Goal: Task Accomplishment & Management: Use online tool/utility

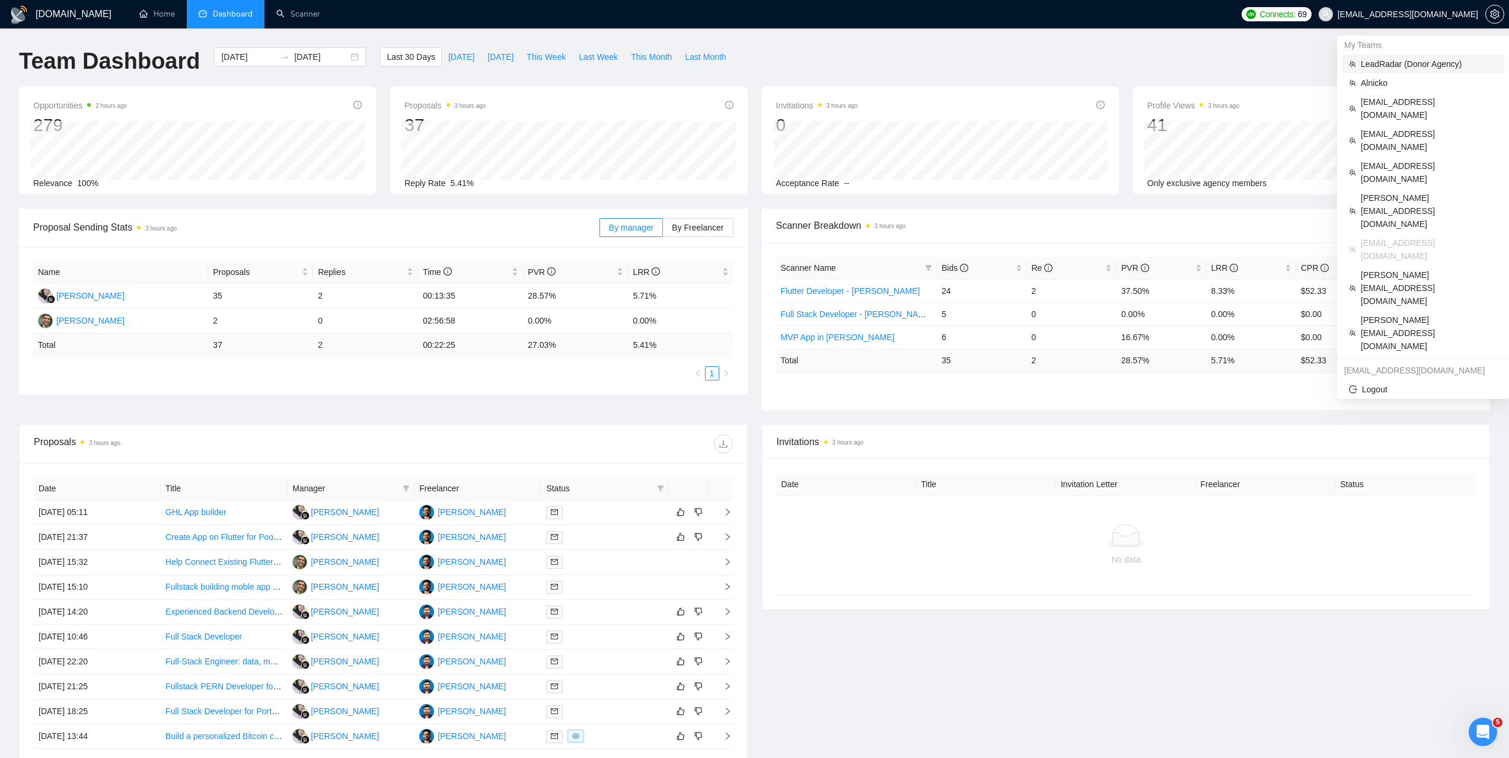
click at [1396, 60] on span "LeadRadar (Donor Agency)" at bounding box center [1428, 63] width 136 height 13
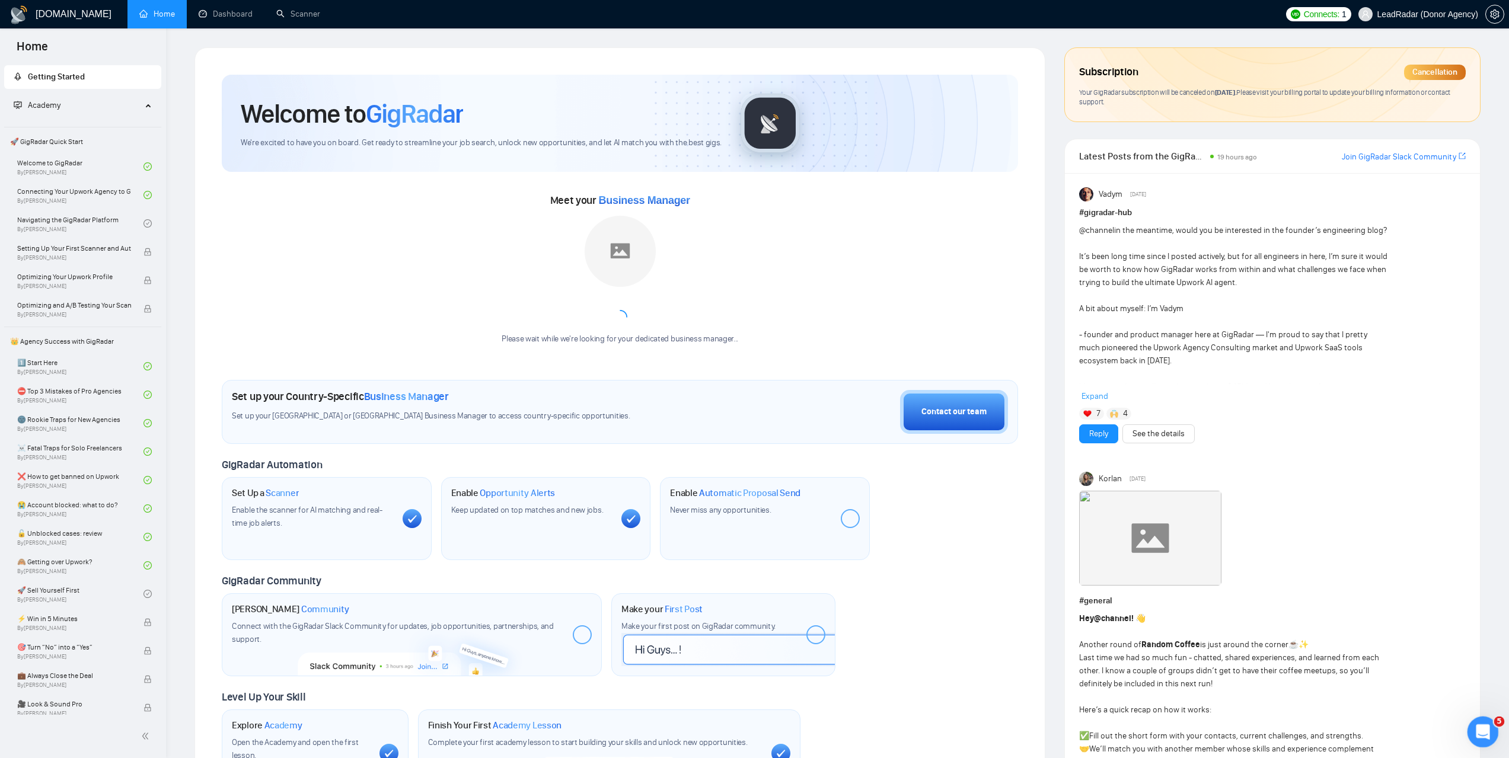
drag, startPoint x: 1479, startPoint y: 730, endPoint x: 2896, endPoint y: 1434, distance: 1582.0
click at [1478, 729] on icon "Відкрити програму для спілкування Intercom" at bounding box center [1481, 731] width 20 height 20
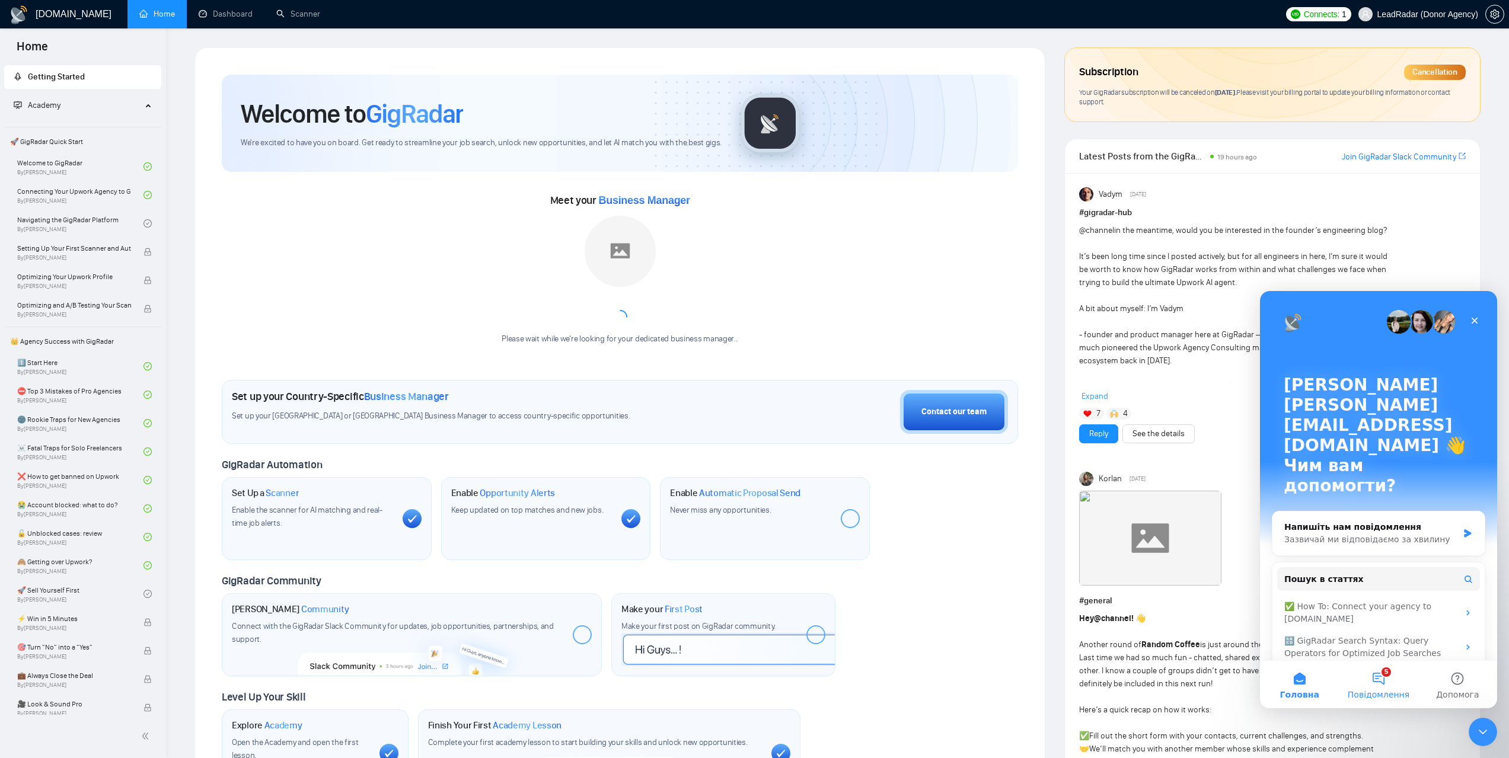
click at [1379, 680] on button "5 Повідомлення" at bounding box center [1377, 684] width 79 height 47
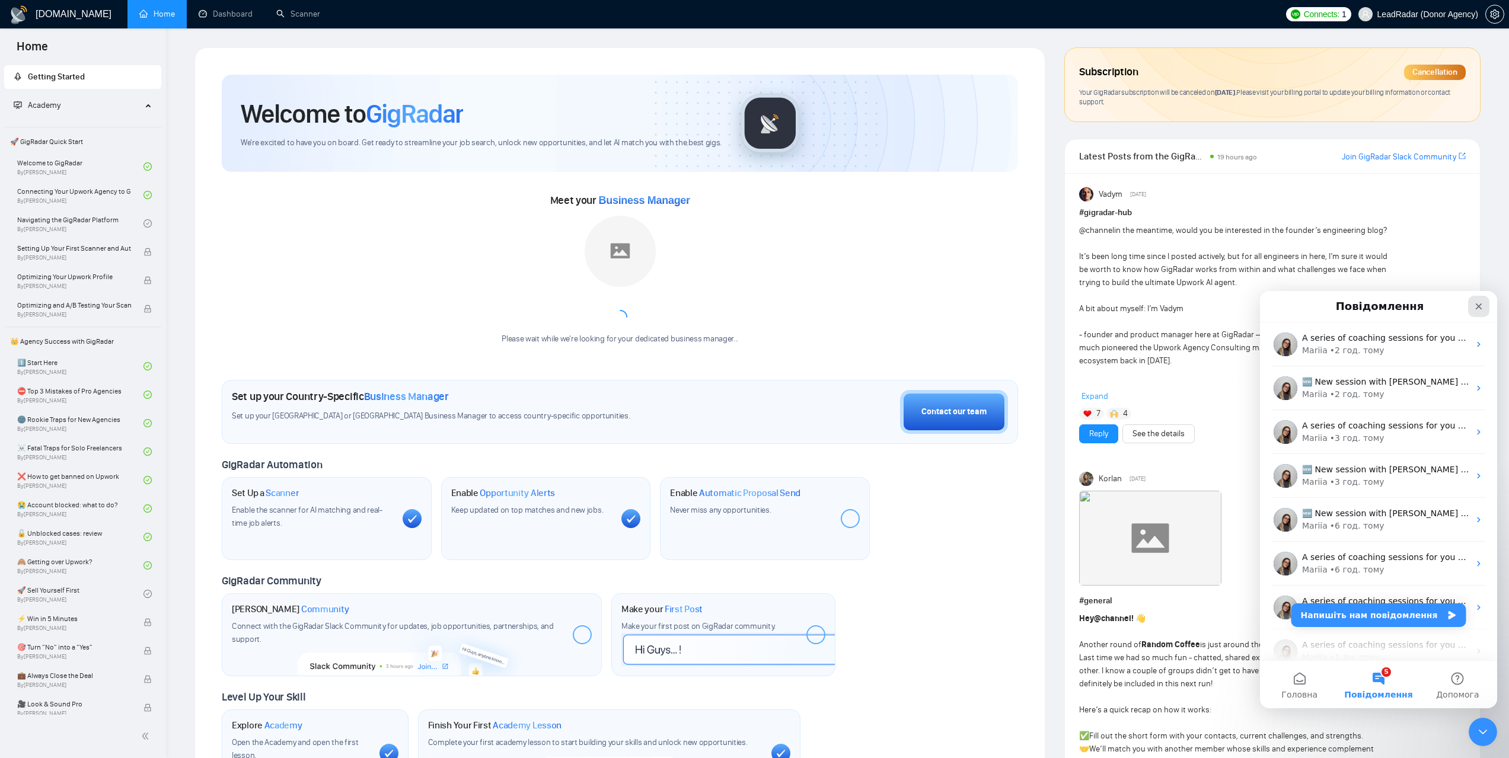
click at [1478, 306] on icon "Закрити" at bounding box center [1478, 306] width 7 height 7
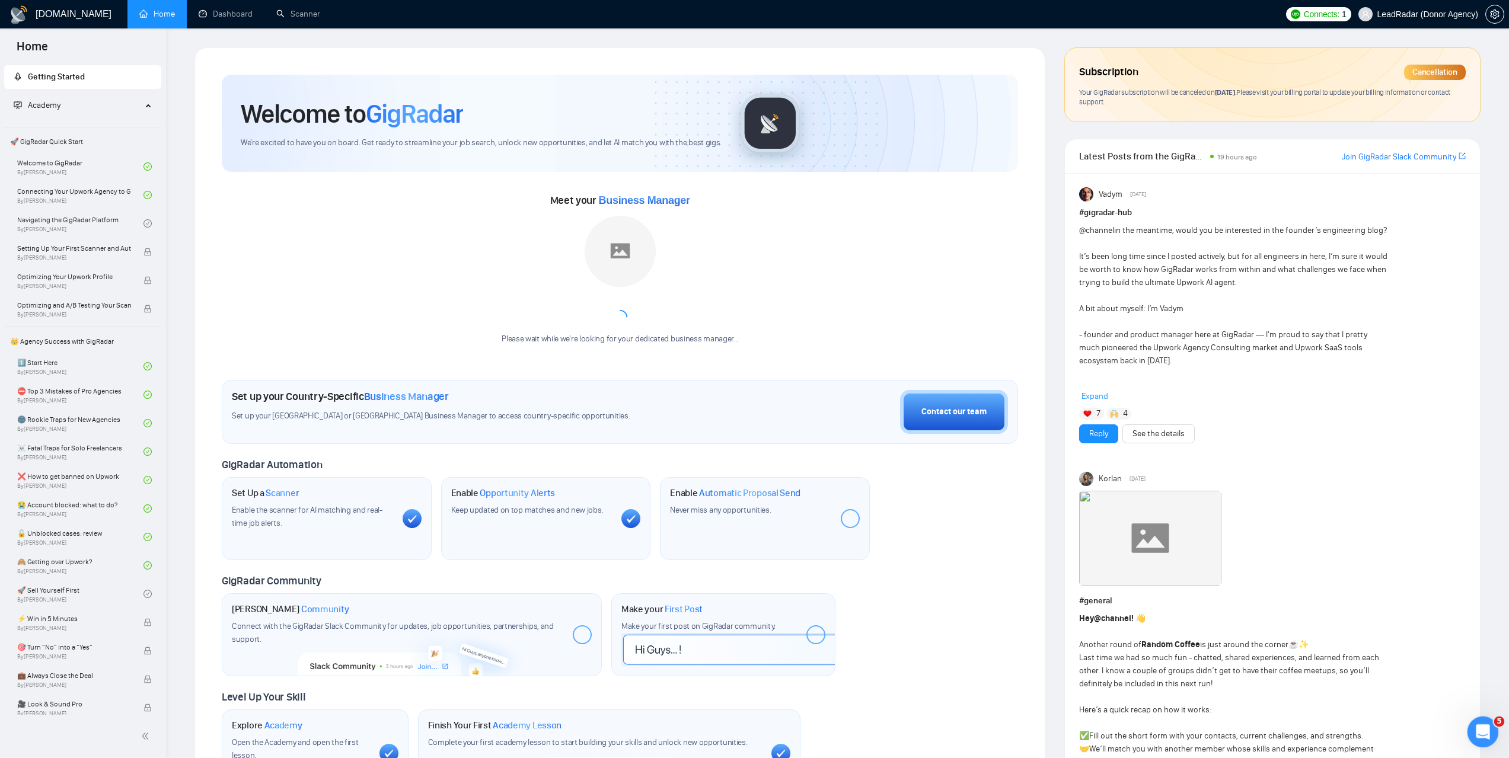
click at [1481, 739] on icon "Відкрити програму для спілкування Intercom" at bounding box center [1481, 731] width 20 height 20
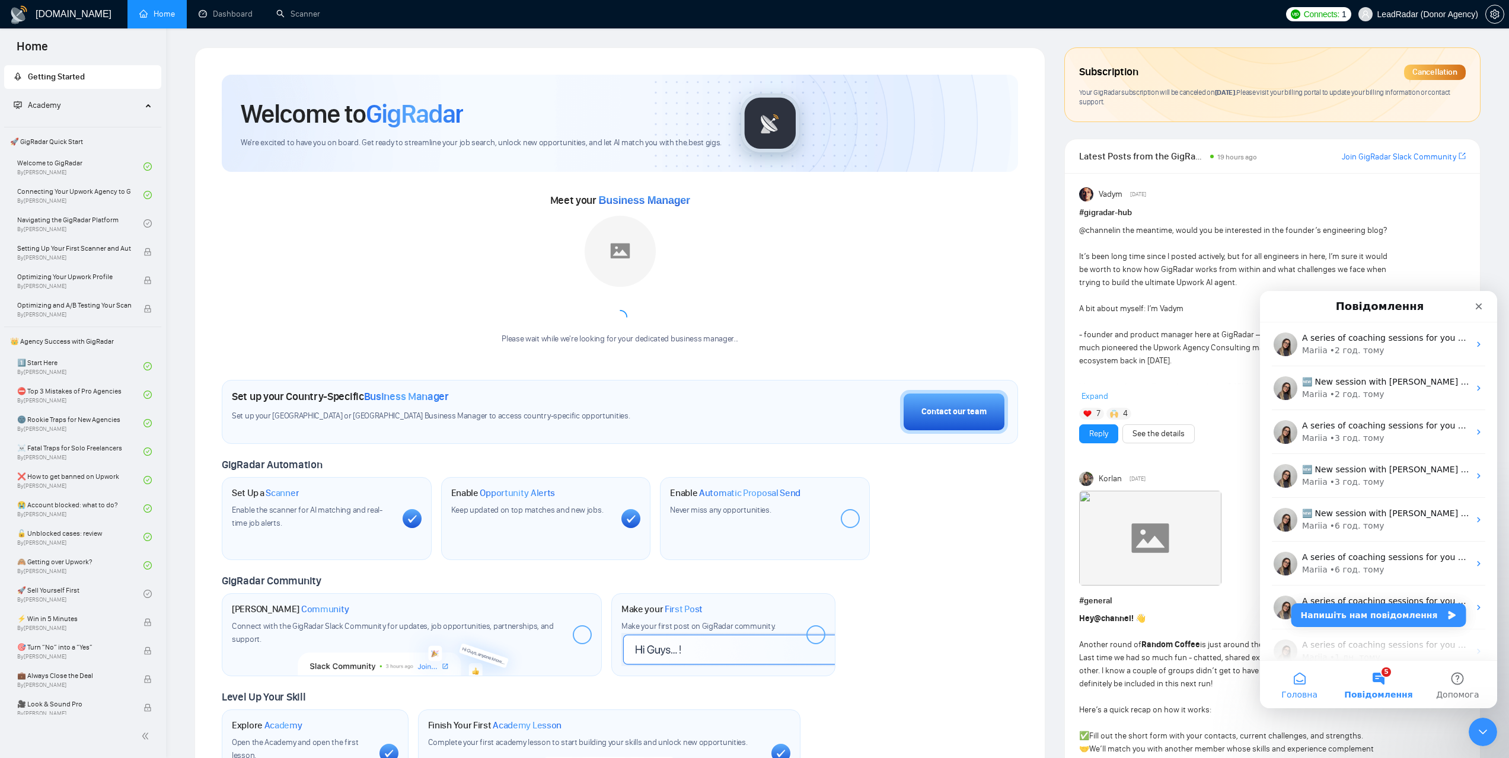
click at [1296, 683] on button "Головна" at bounding box center [1299, 684] width 79 height 47
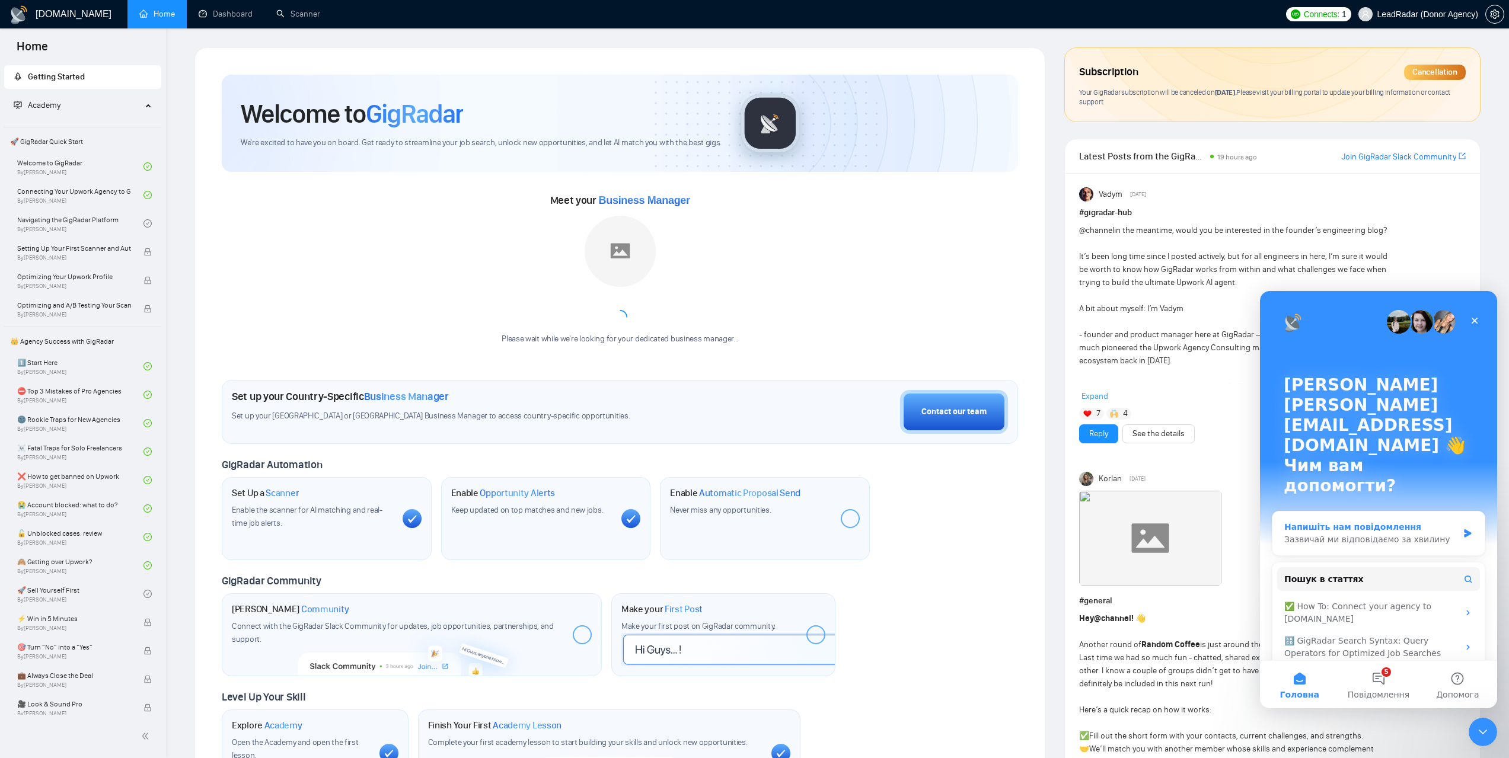
click at [1384, 533] on div "Зазвичай ми відповідаємо за хвилину" at bounding box center [1371, 539] width 174 height 12
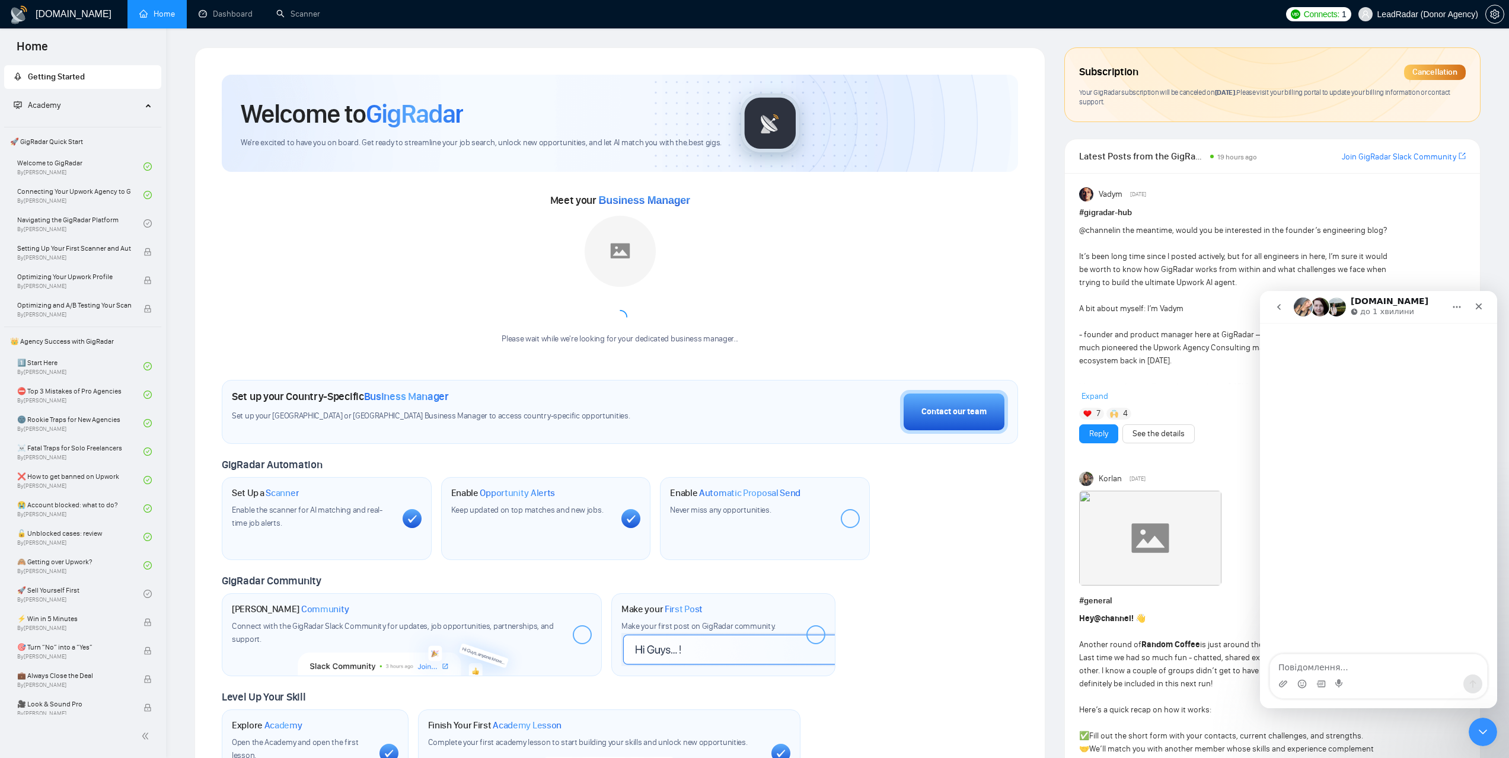
click at [1458, 305] on icon "Головна" at bounding box center [1456, 306] width 9 height 9
click at [1280, 305] on icon "go back" at bounding box center [1279, 307] width 4 height 6
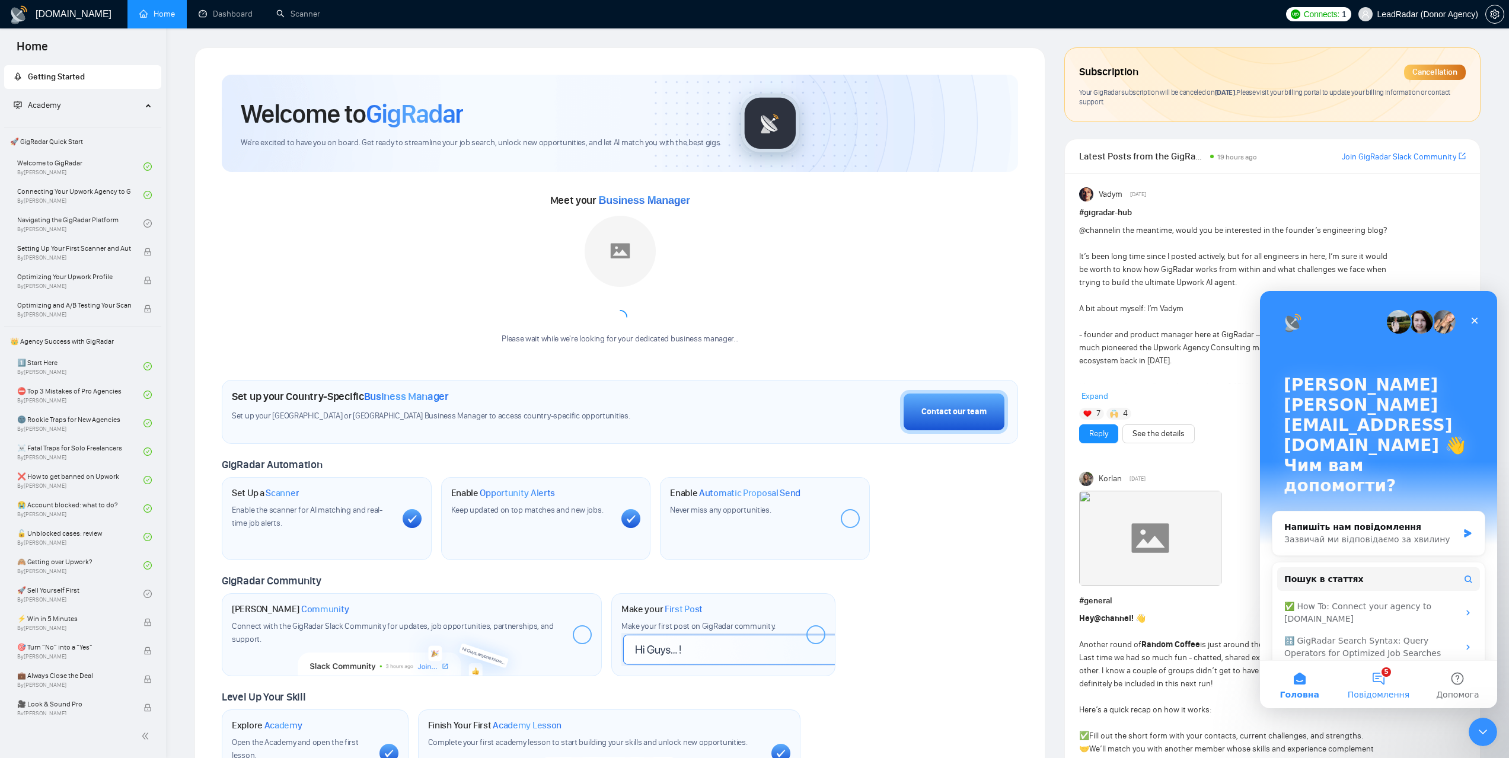
click at [1384, 675] on button "5 Повідомлення" at bounding box center [1377, 684] width 79 height 47
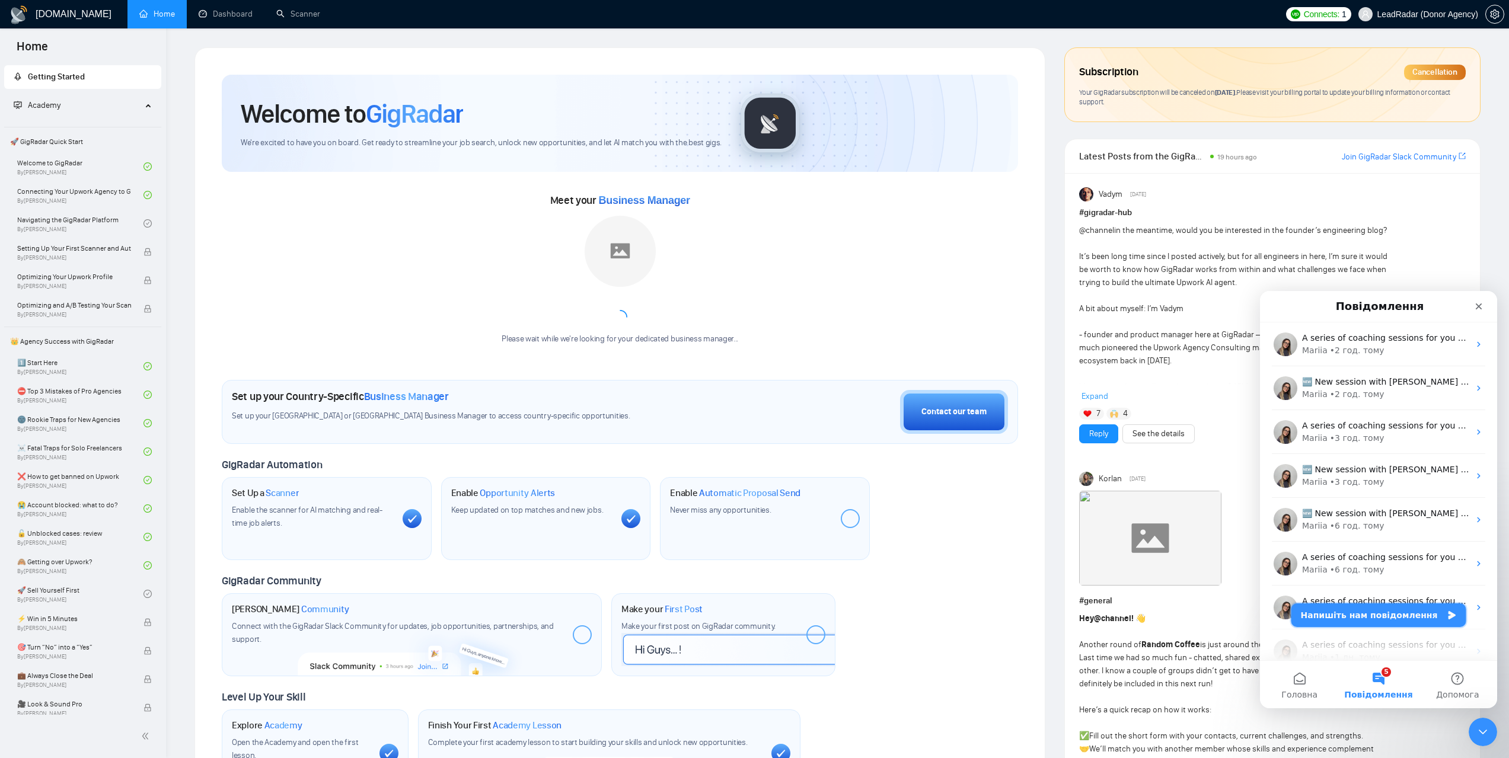
click at [1447, 611] on icon "Напишіть нам повідомлення" at bounding box center [1451, 615] width 9 height 9
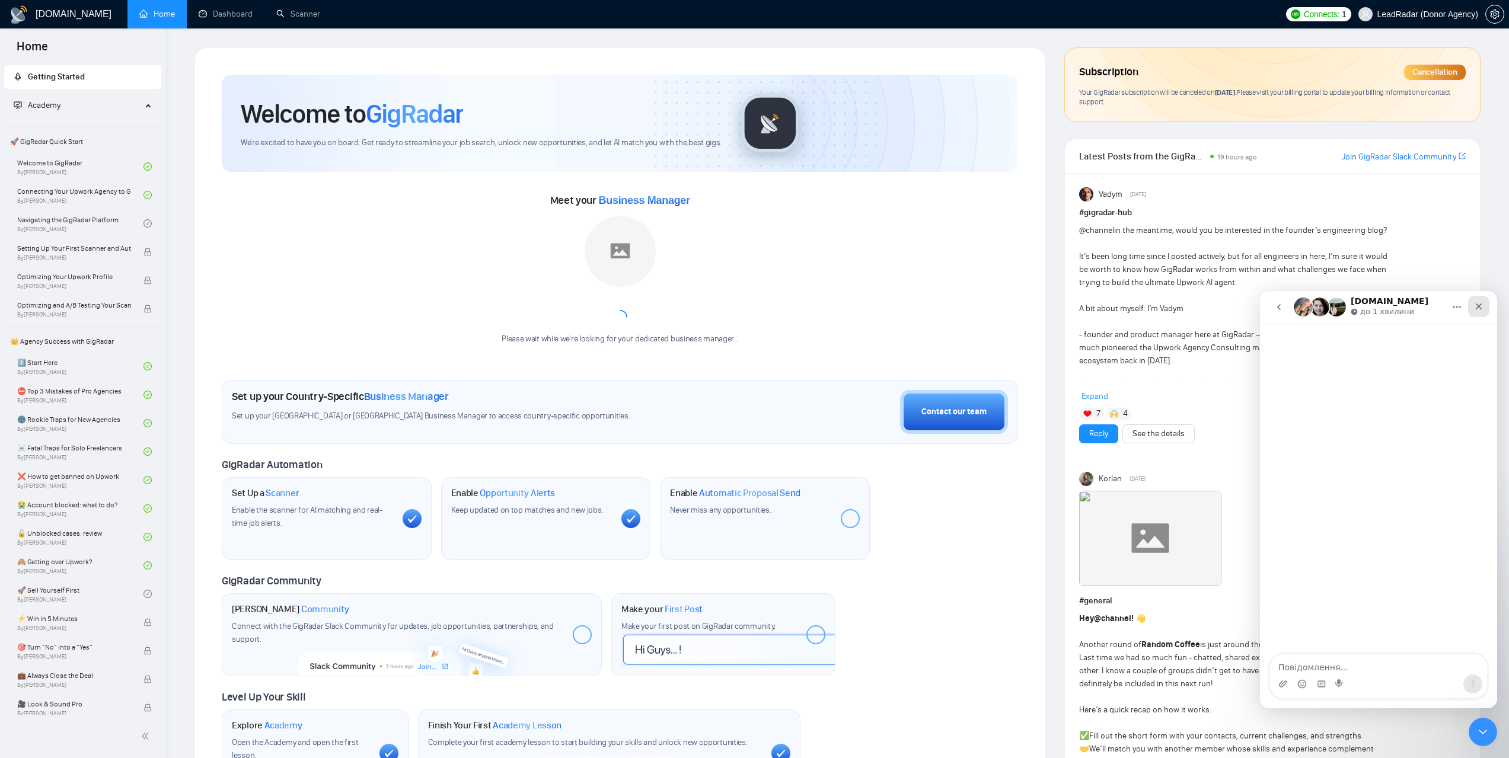
click at [1477, 306] on icon "Закрити" at bounding box center [1478, 306] width 7 height 7
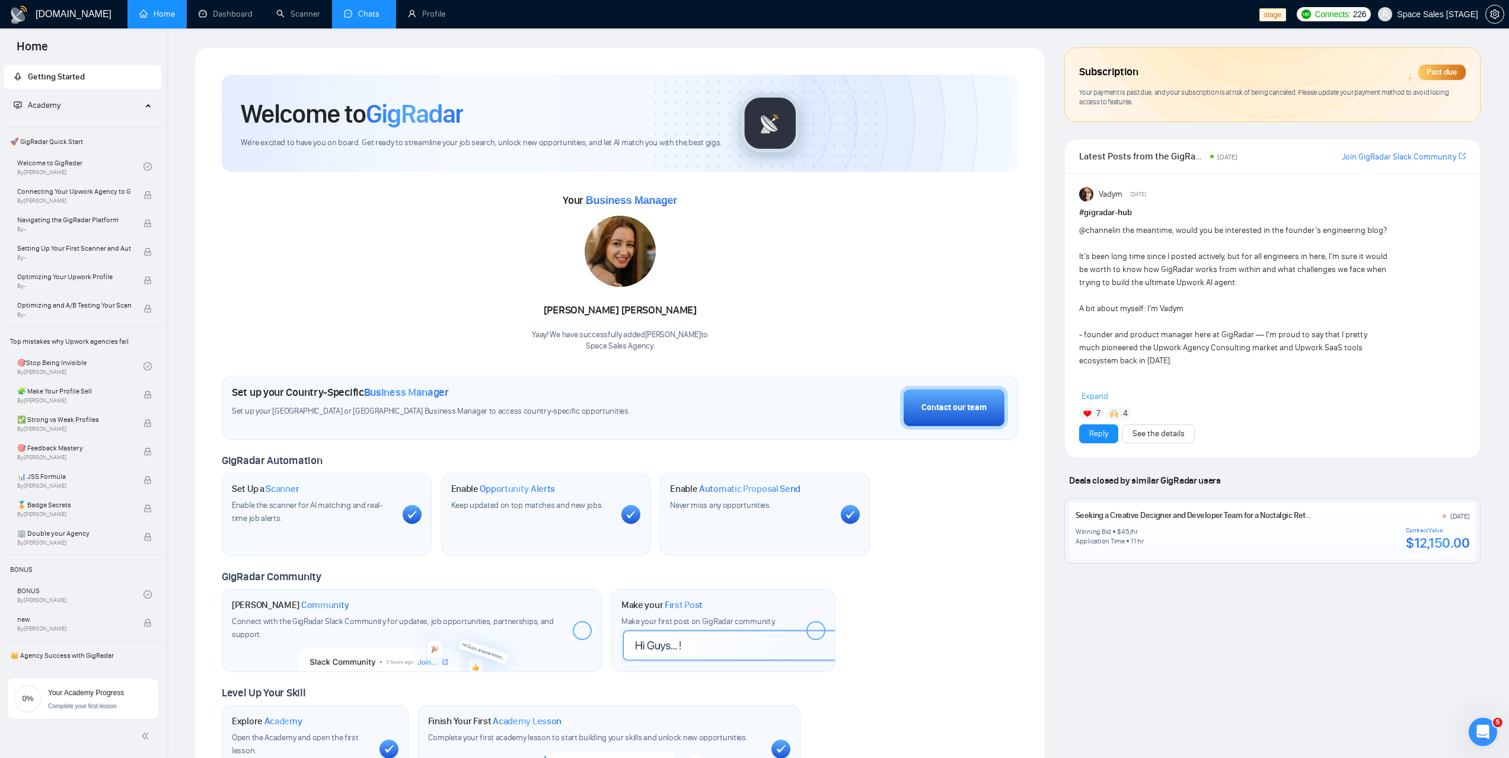
click at [373, 17] on link "Chats" at bounding box center [364, 14] width 40 height 10
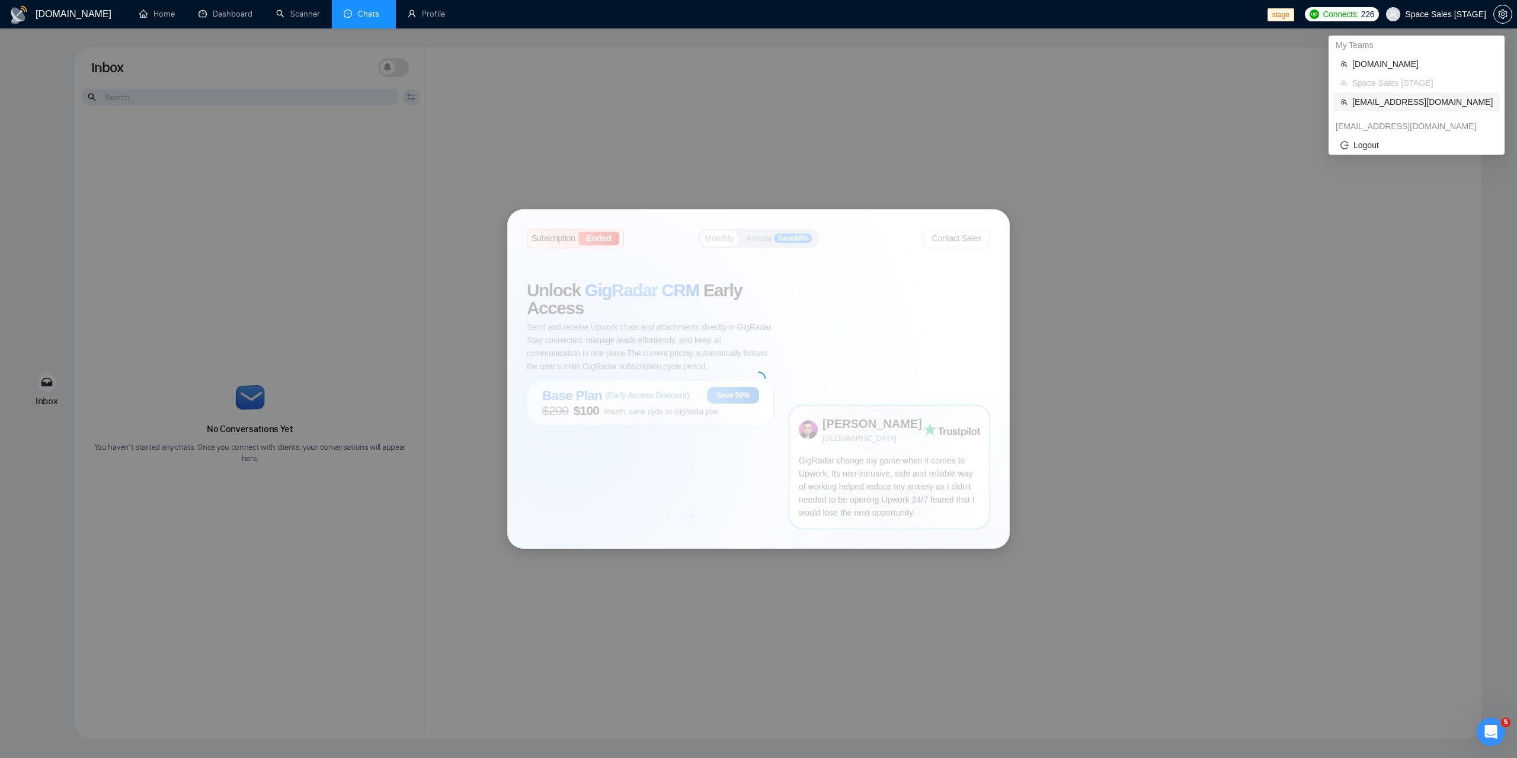
click at [1379, 104] on span "workwiseupworkgency@gmail.com" at bounding box center [1423, 101] width 140 height 13
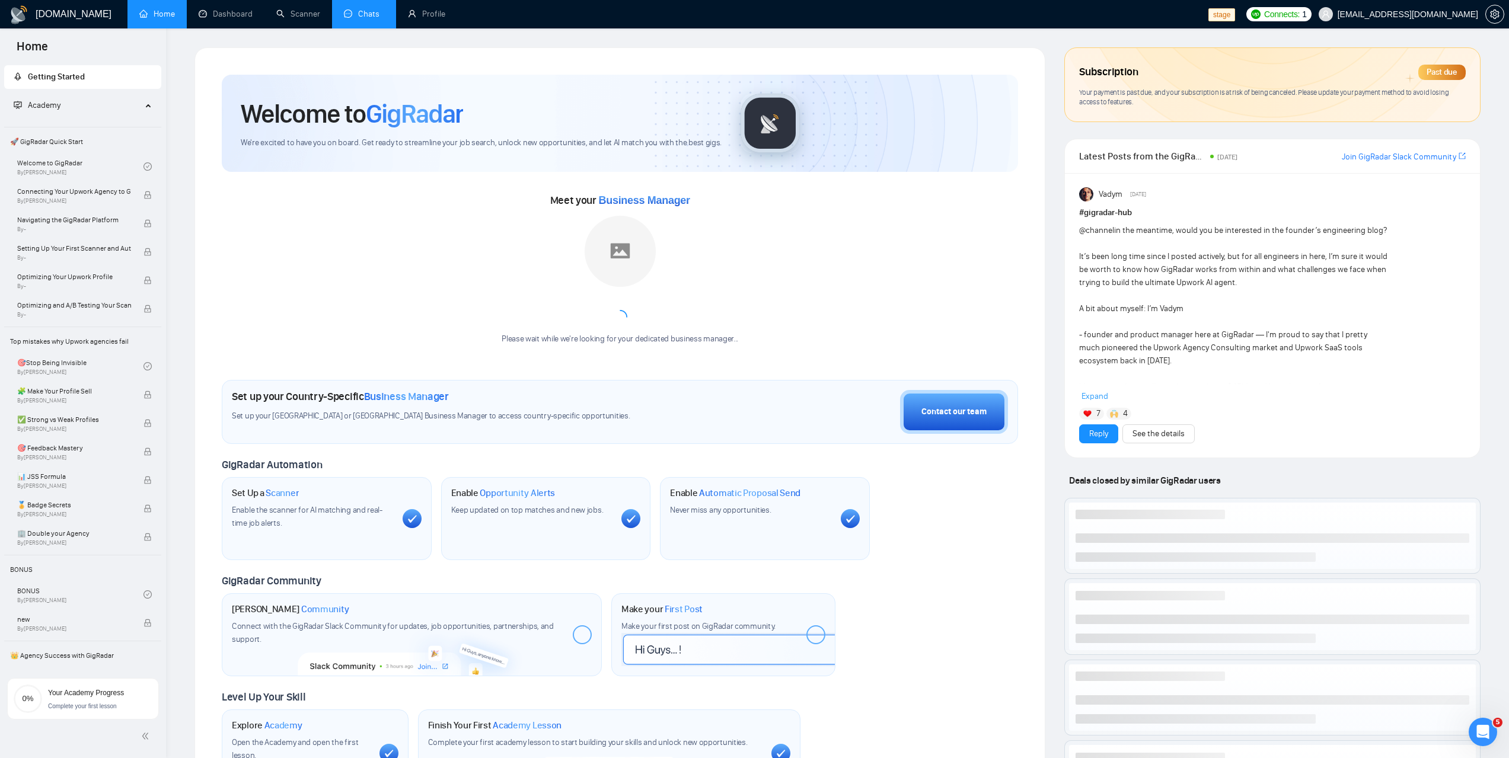
click at [364, 19] on link "Chats" at bounding box center [364, 14] width 40 height 10
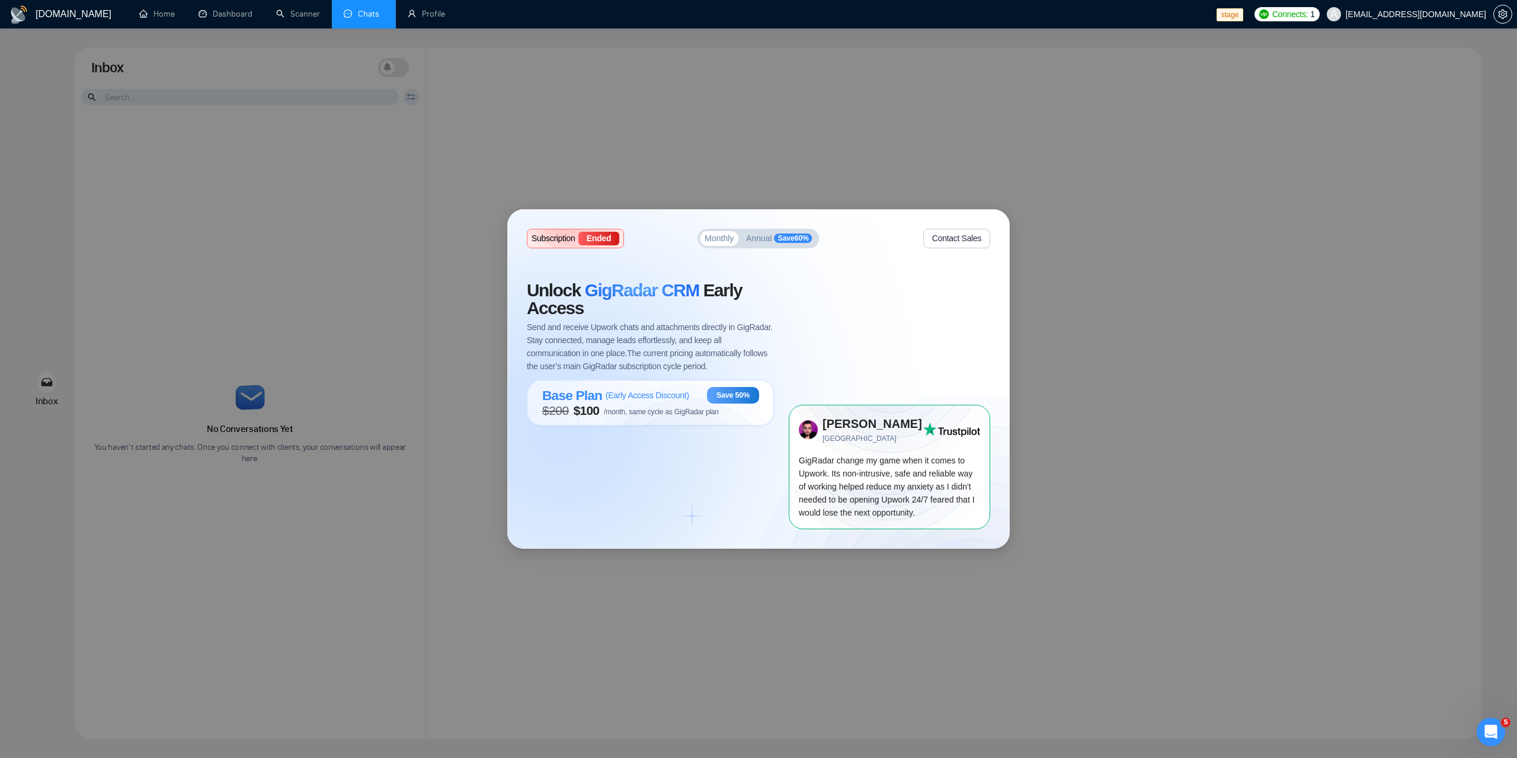
click at [911, 157] on div "Subscription Ended Monthly Annual Save 60 % Contact Sales Unlock GigRadar CRM E…" at bounding box center [758, 379] width 1517 height 758
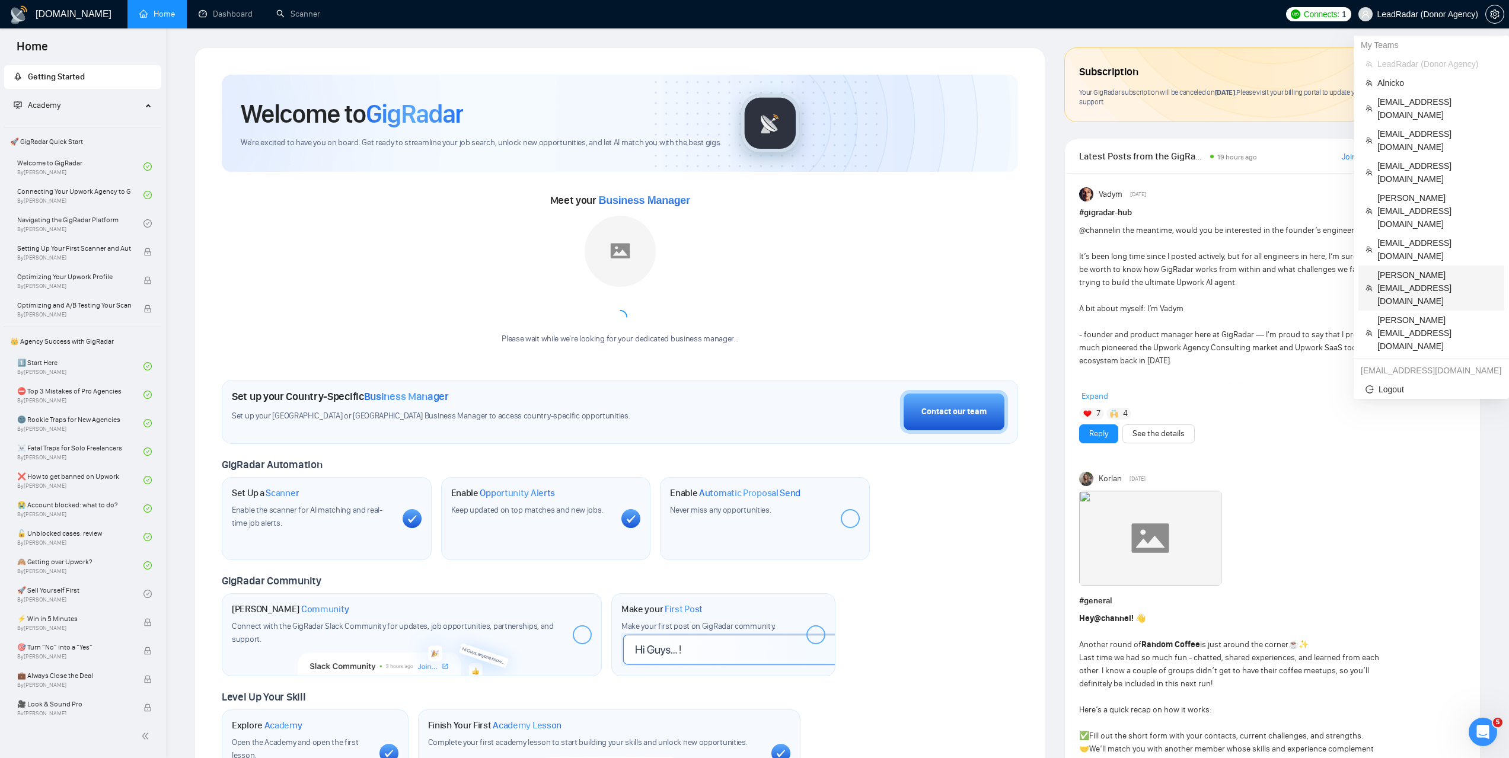
click at [1389, 269] on span "[PERSON_NAME][EMAIL_ADDRESS][DOMAIN_NAME]" at bounding box center [1437, 288] width 120 height 39
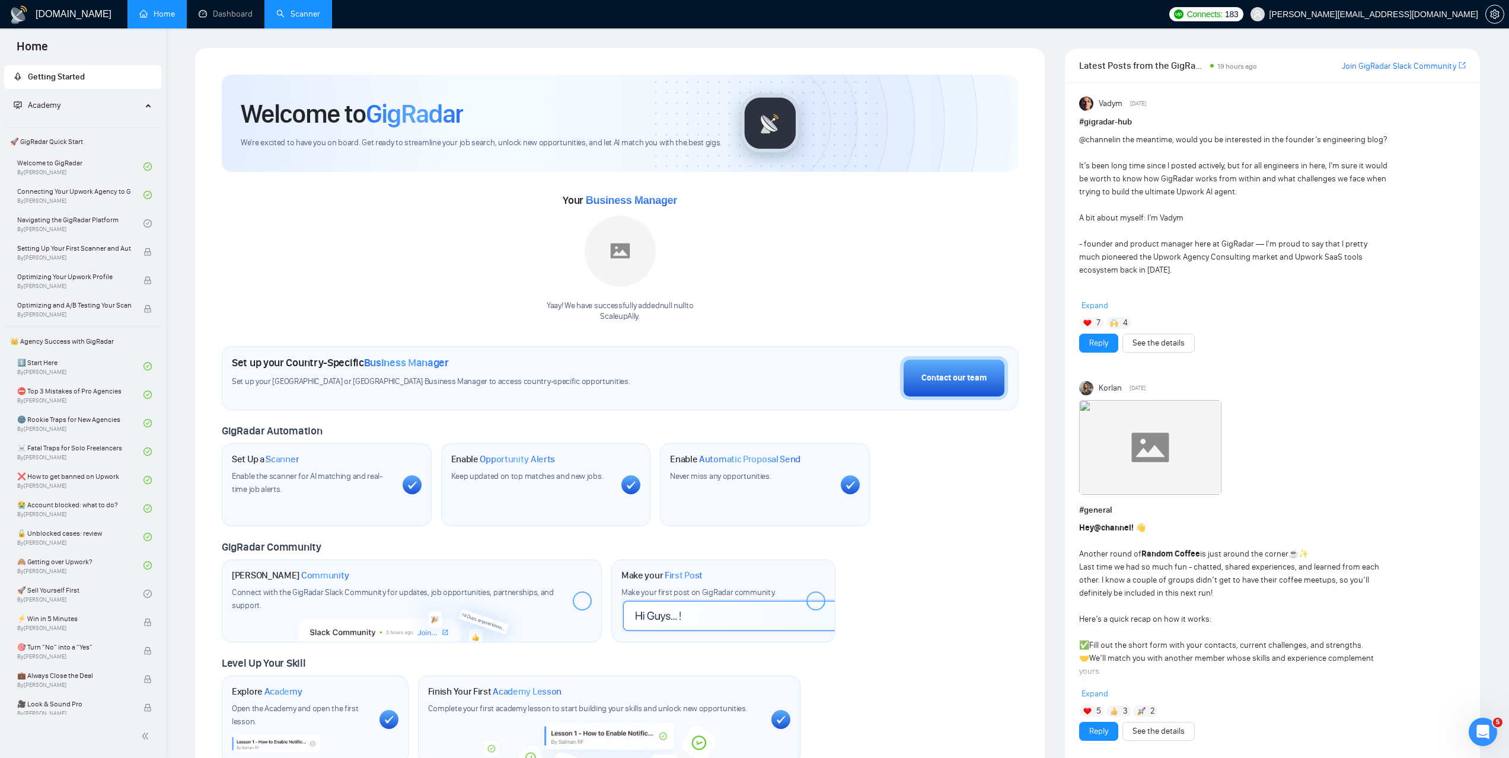
click at [292, 12] on link "Scanner" at bounding box center [298, 14] width 44 height 10
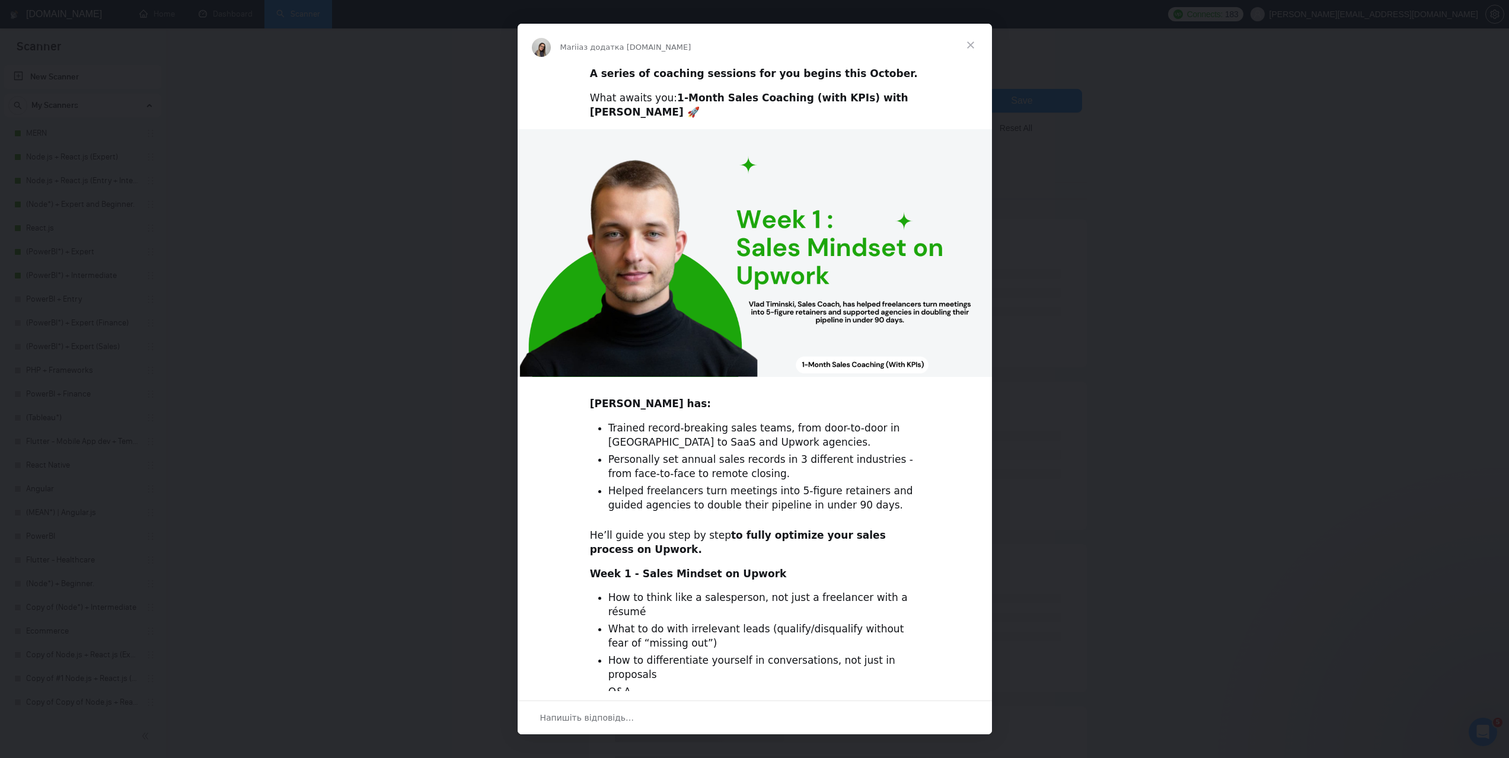
click at [969, 45] on span "Закрити" at bounding box center [970, 45] width 43 height 43
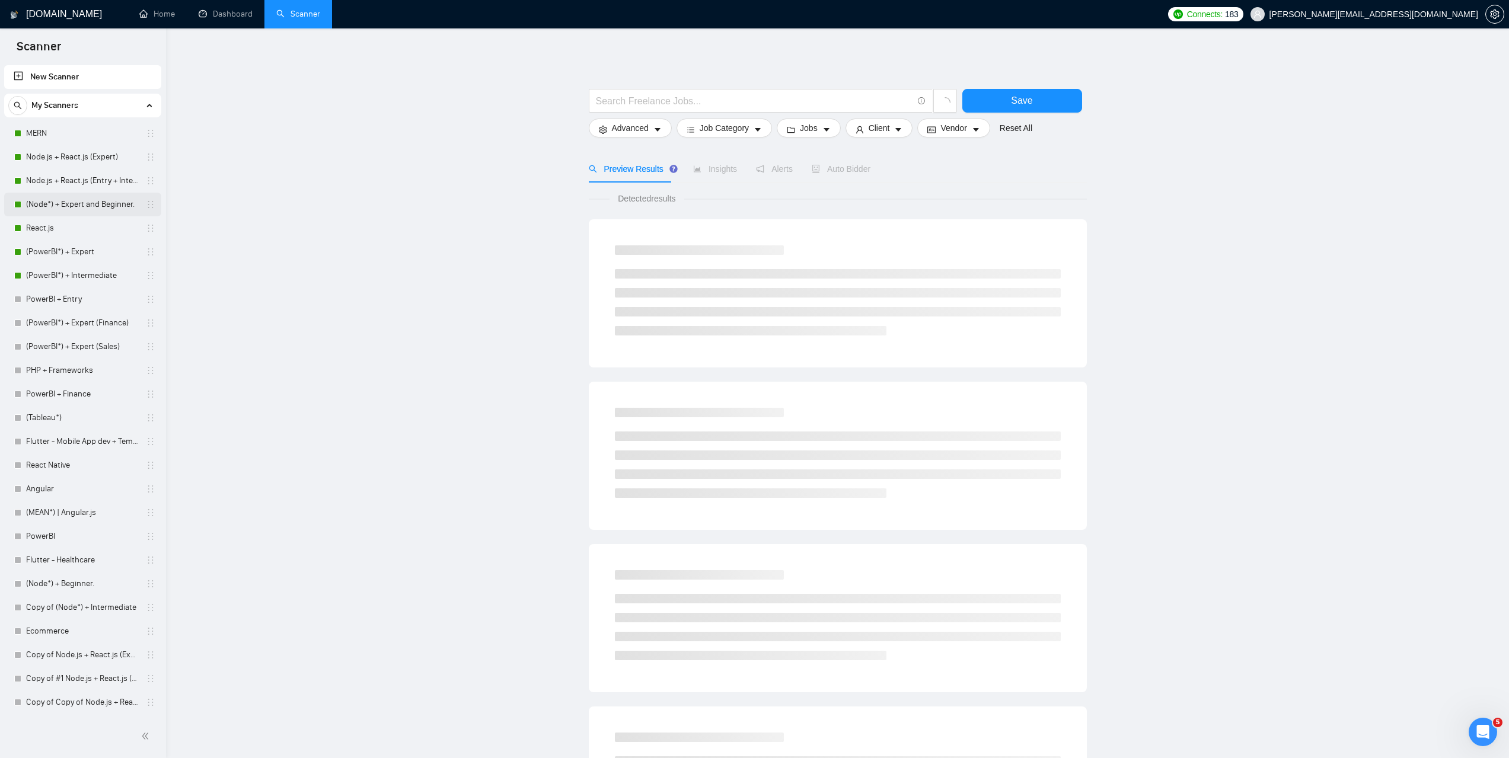
click at [94, 203] on link "(Node*) + Expert and Beginner." at bounding box center [82, 205] width 113 height 24
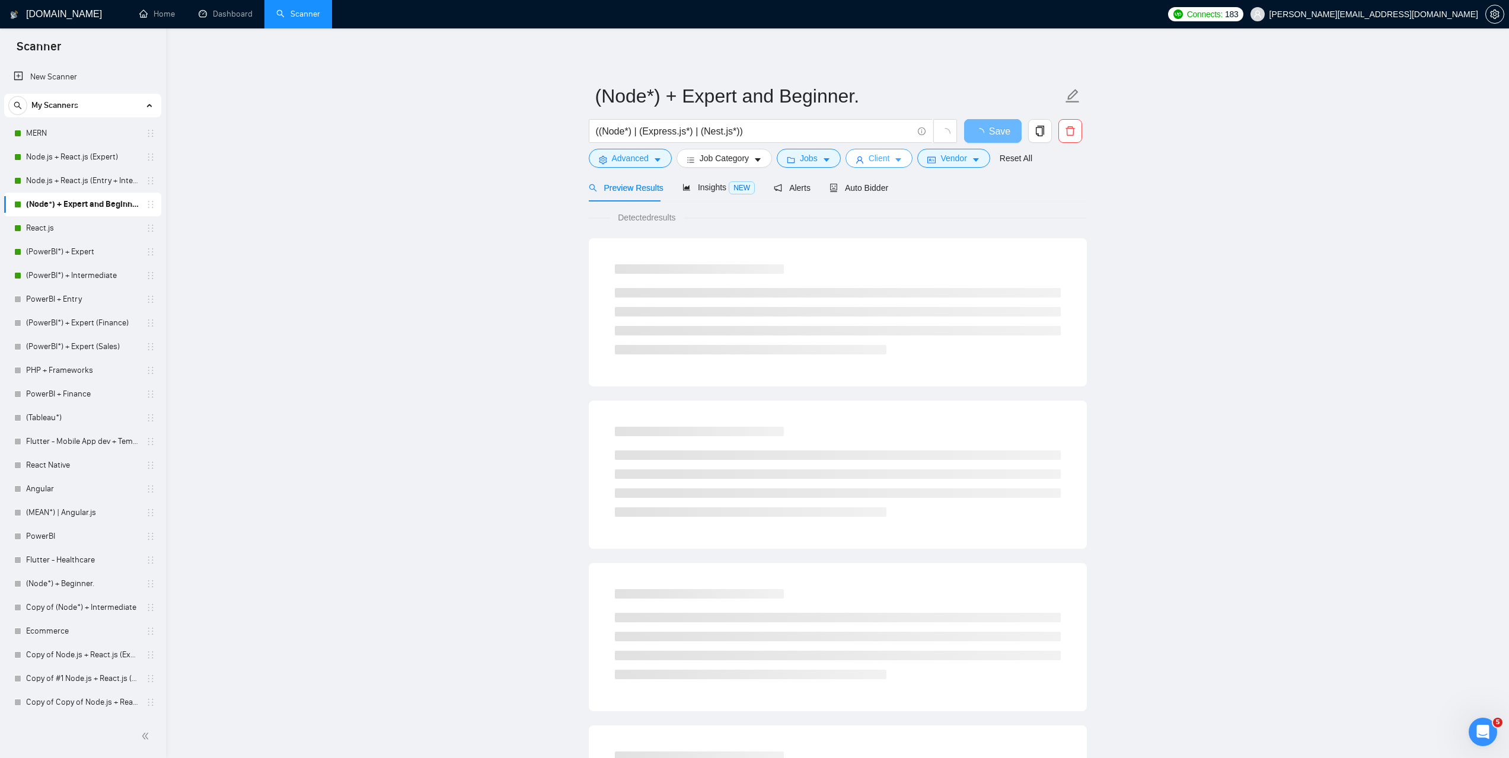
click at [885, 156] on span "Client" at bounding box center [878, 158] width 21 height 13
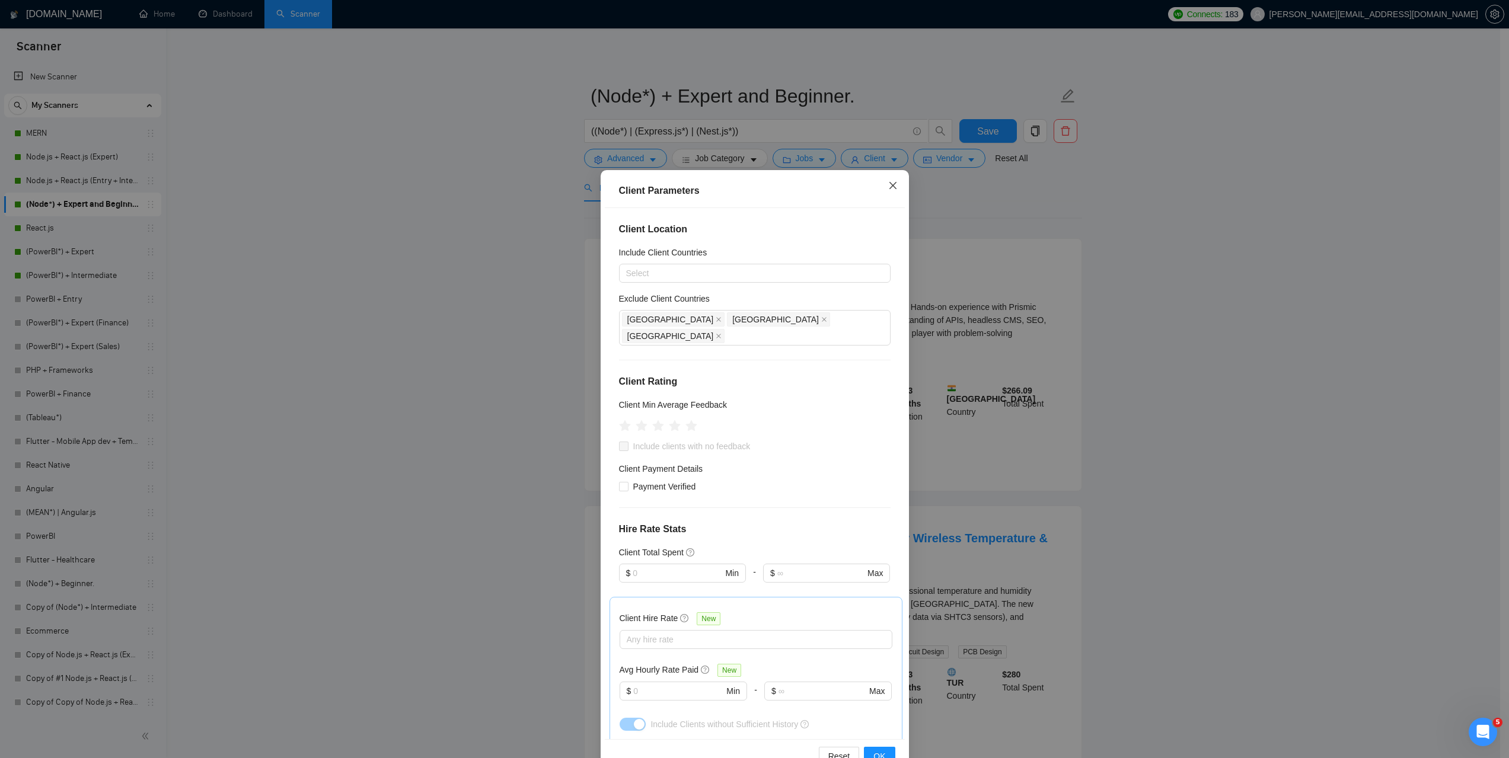
click at [891, 185] on icon "close" at bounding box center [892, 185] width 9 height 9
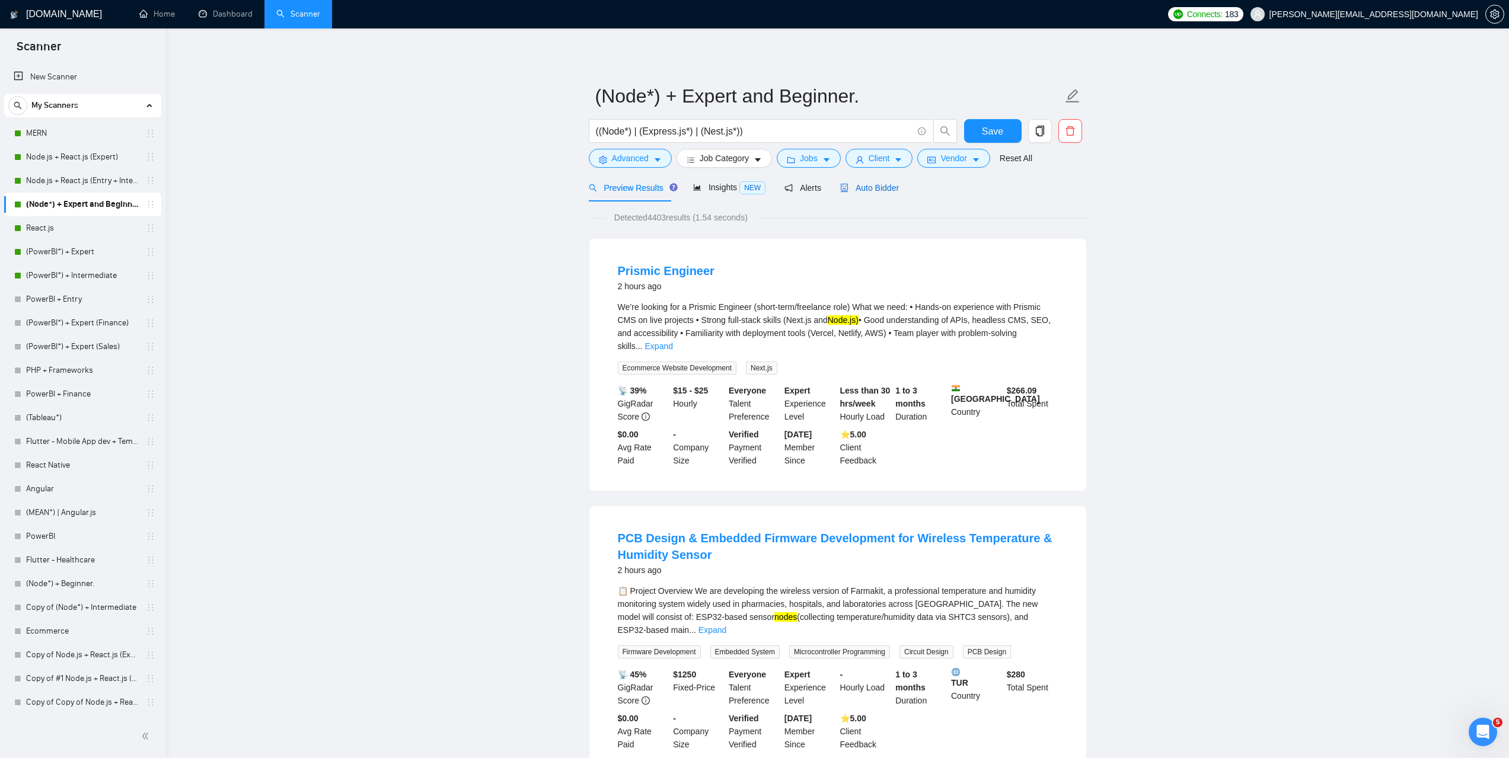
click at [883, 187] on span "Auto Bidder" at bounding box center [869, 187] width 59 height 9
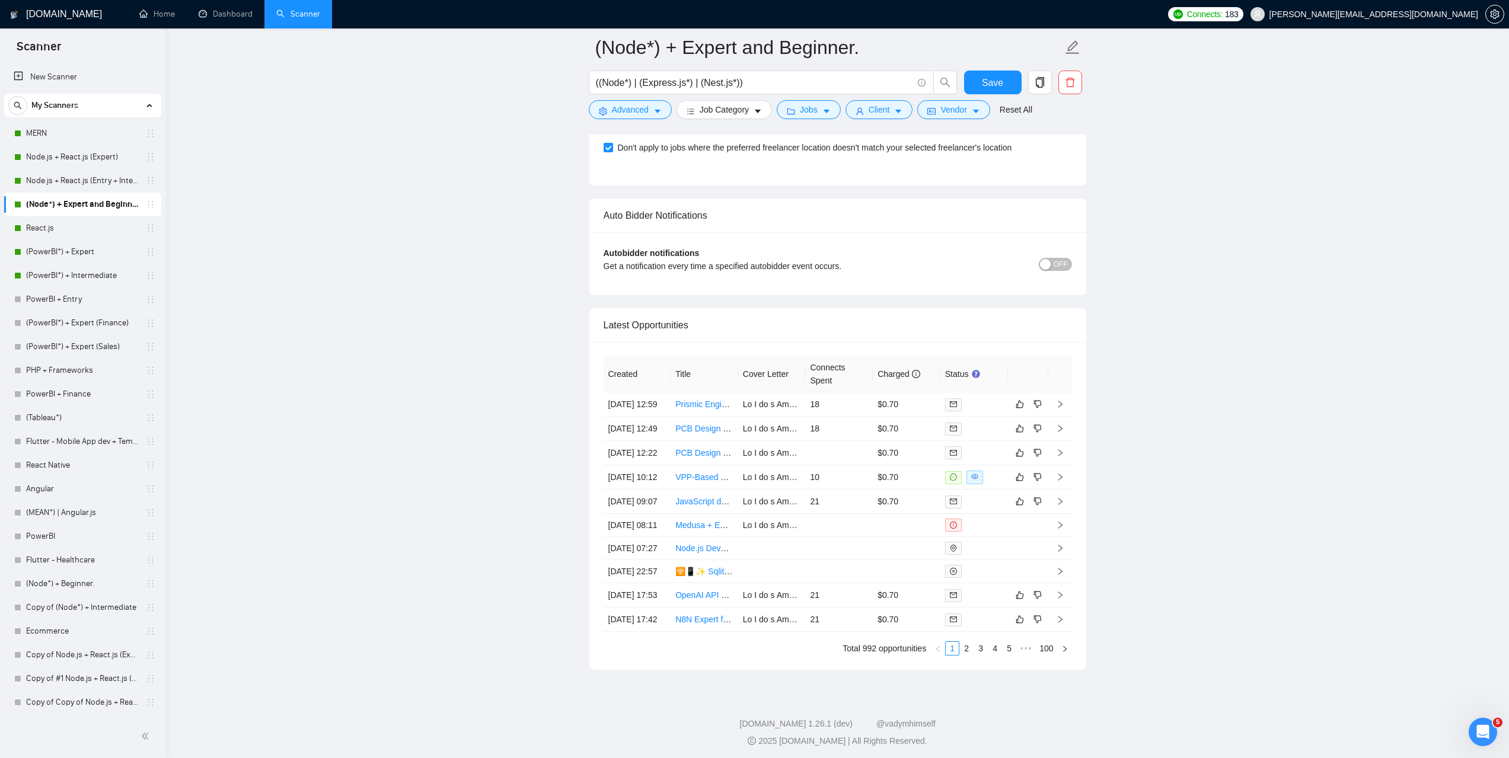
scroll to position [2845, 0]
click at [971, 651] on link "2" at bounding box center [966, 644] width 13 height 13
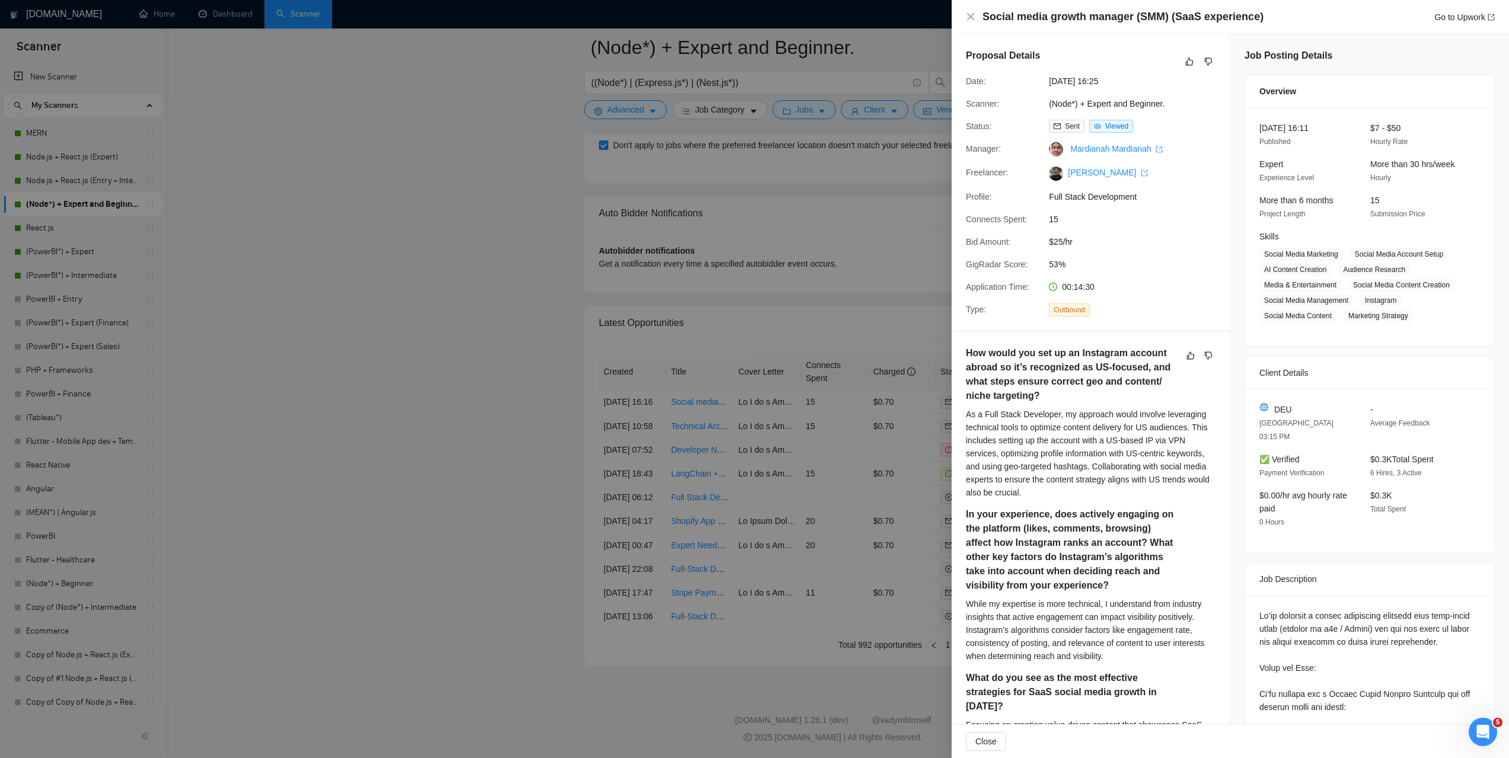
drag, startPoint x: 365, startPoint y: 200, endPoint x: 154, endPoint y: 169, distance: 213.3
click at [363, 201] on div at bounding box center [754, 379] width 1509 height 758
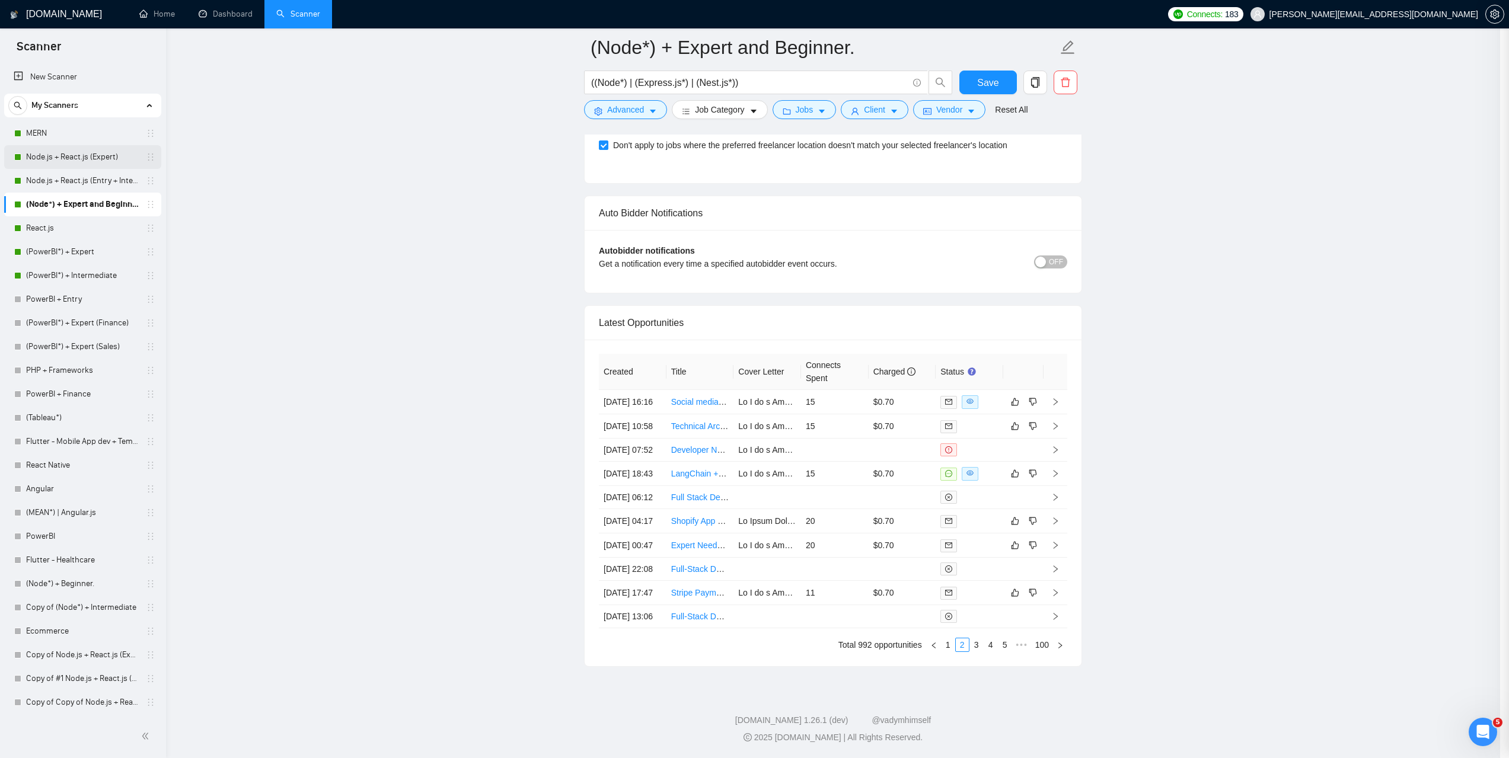
click at [87, 161] on link "Node.js + React.js (Expert)" at bounding box center [82, 157] width 113 height 24
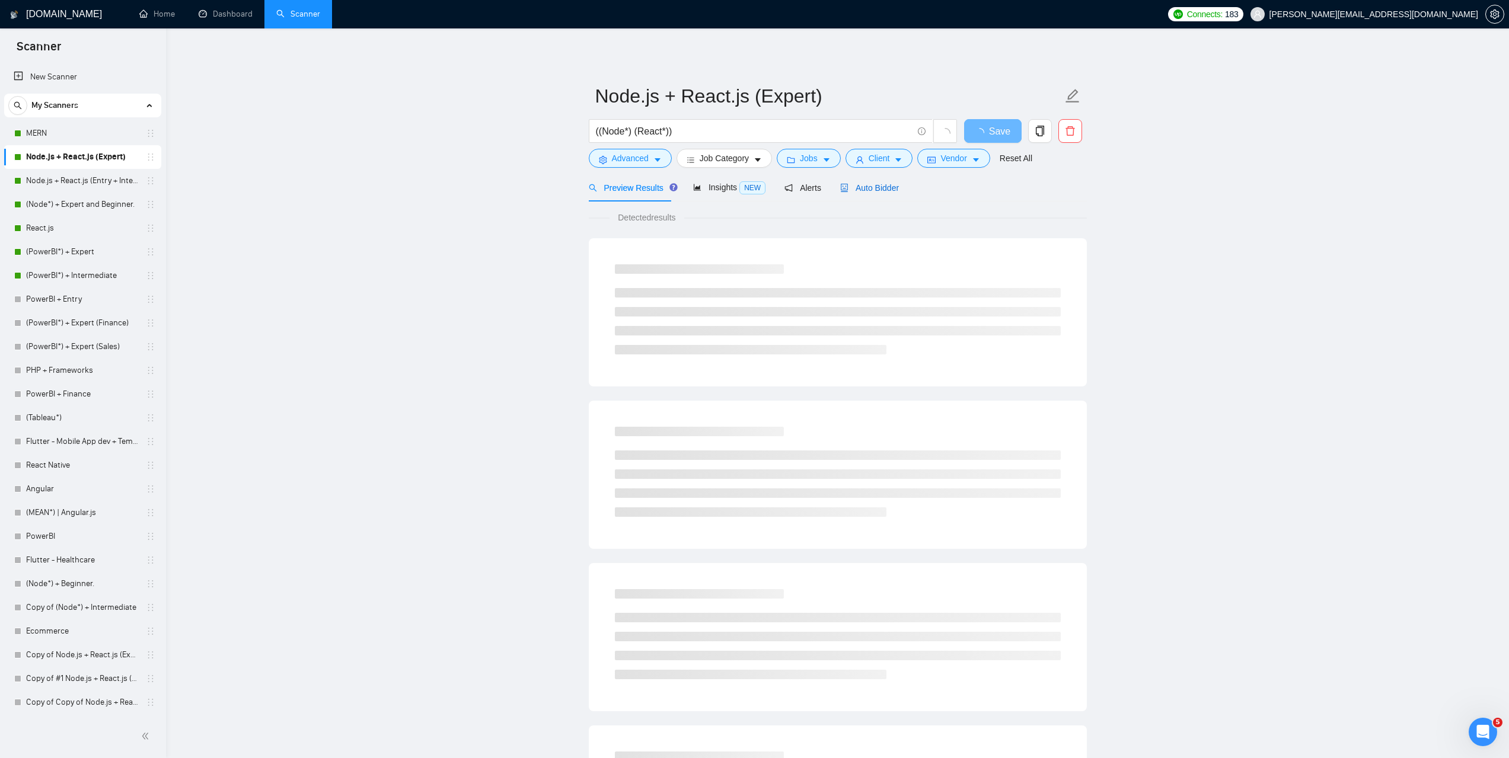
click at [885, 190] on span "Auto Bidder" at bounding box center [869, 187] width 59 height 9
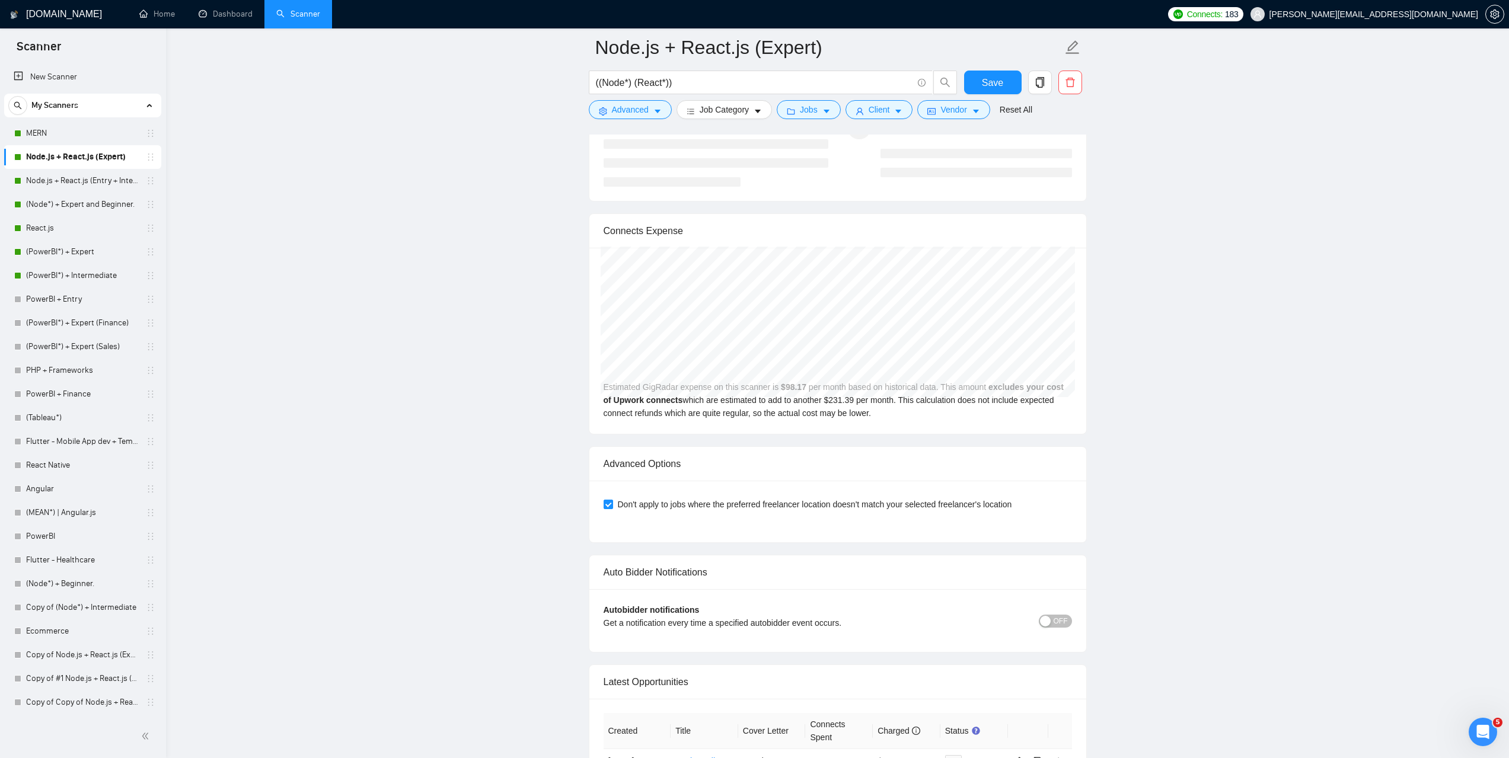
scroll to position [2904, 0]
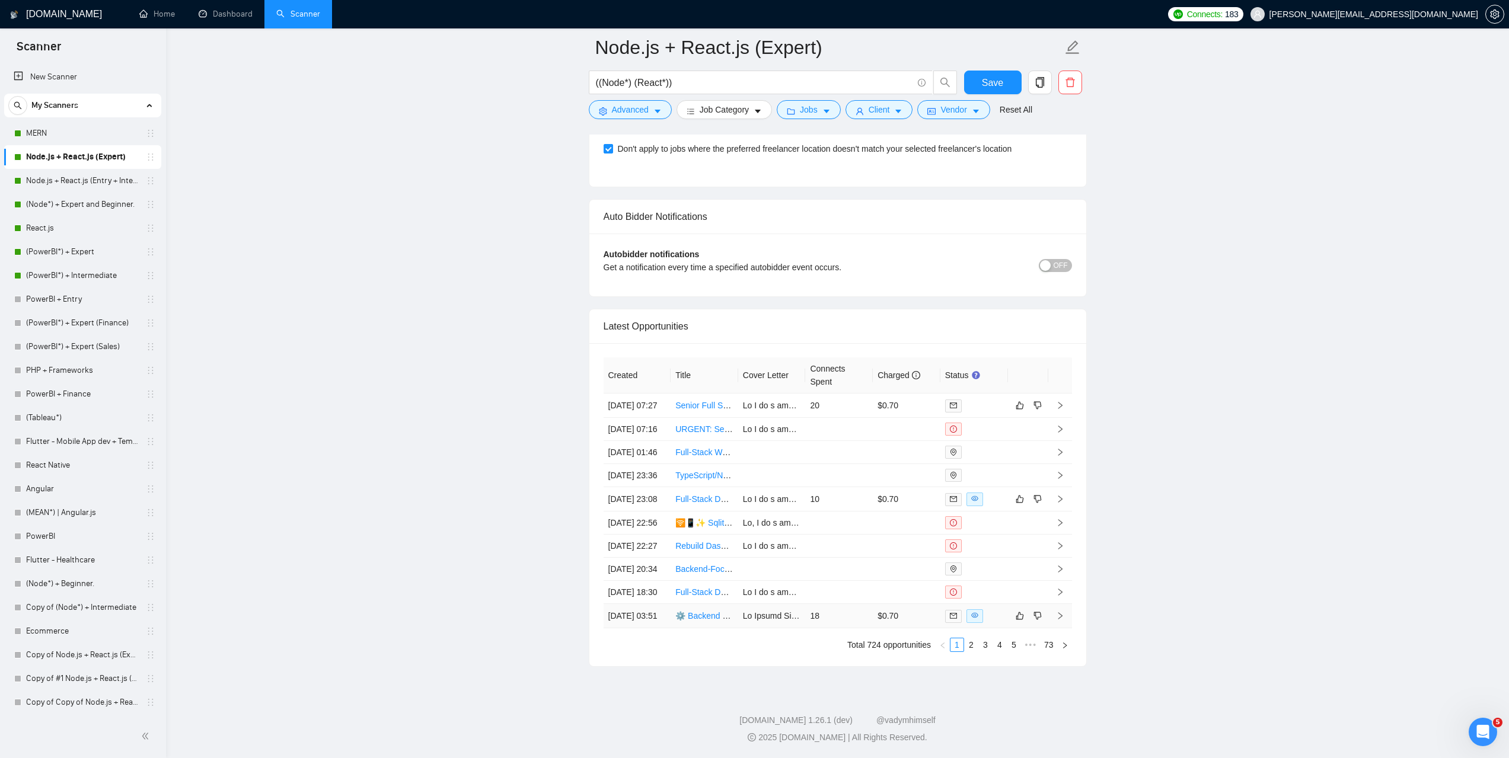
click at [631, 608] on td "06 Oct, 2025 03:51" at bounding box center [637, 616] width 68 height 24
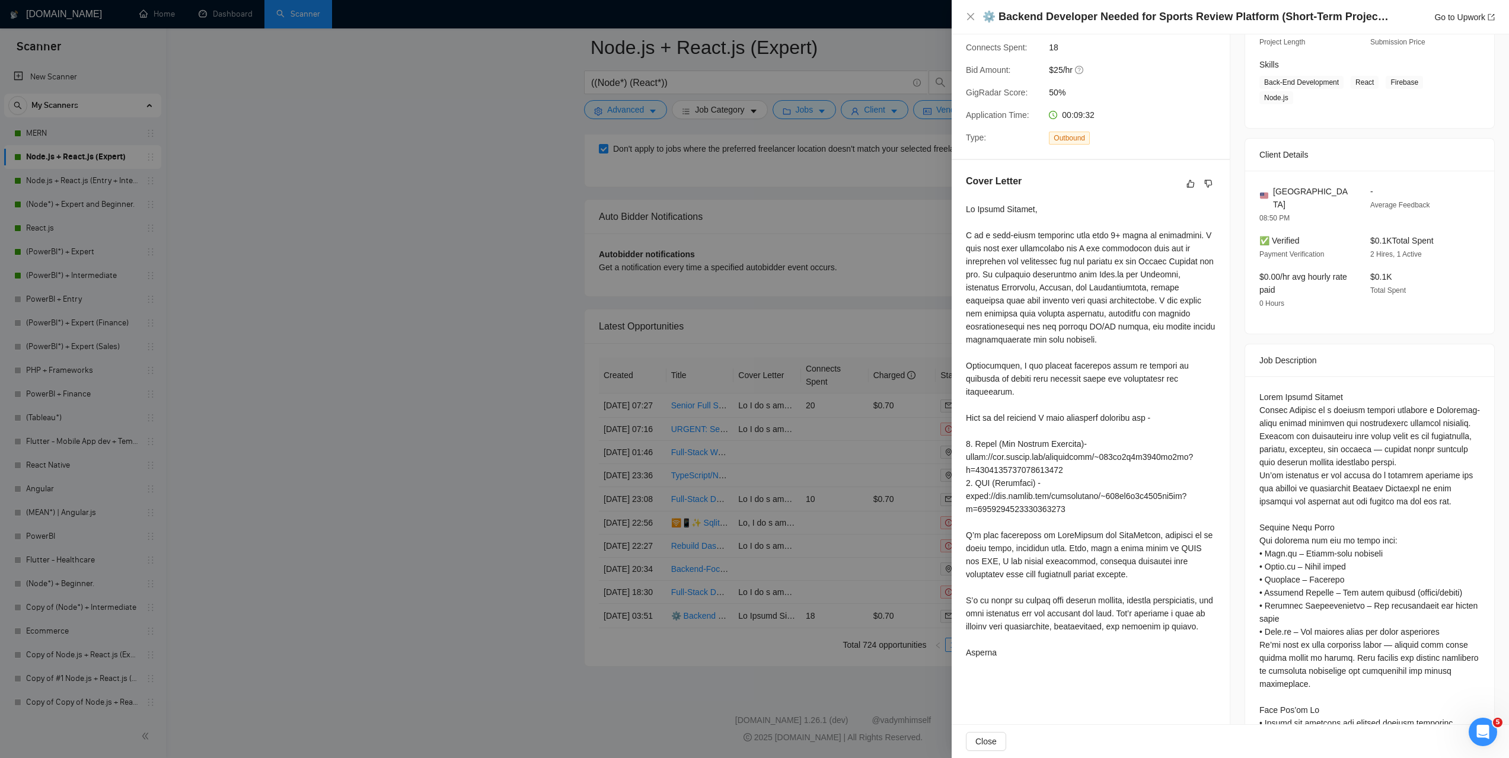
scroll to position [178, 0]
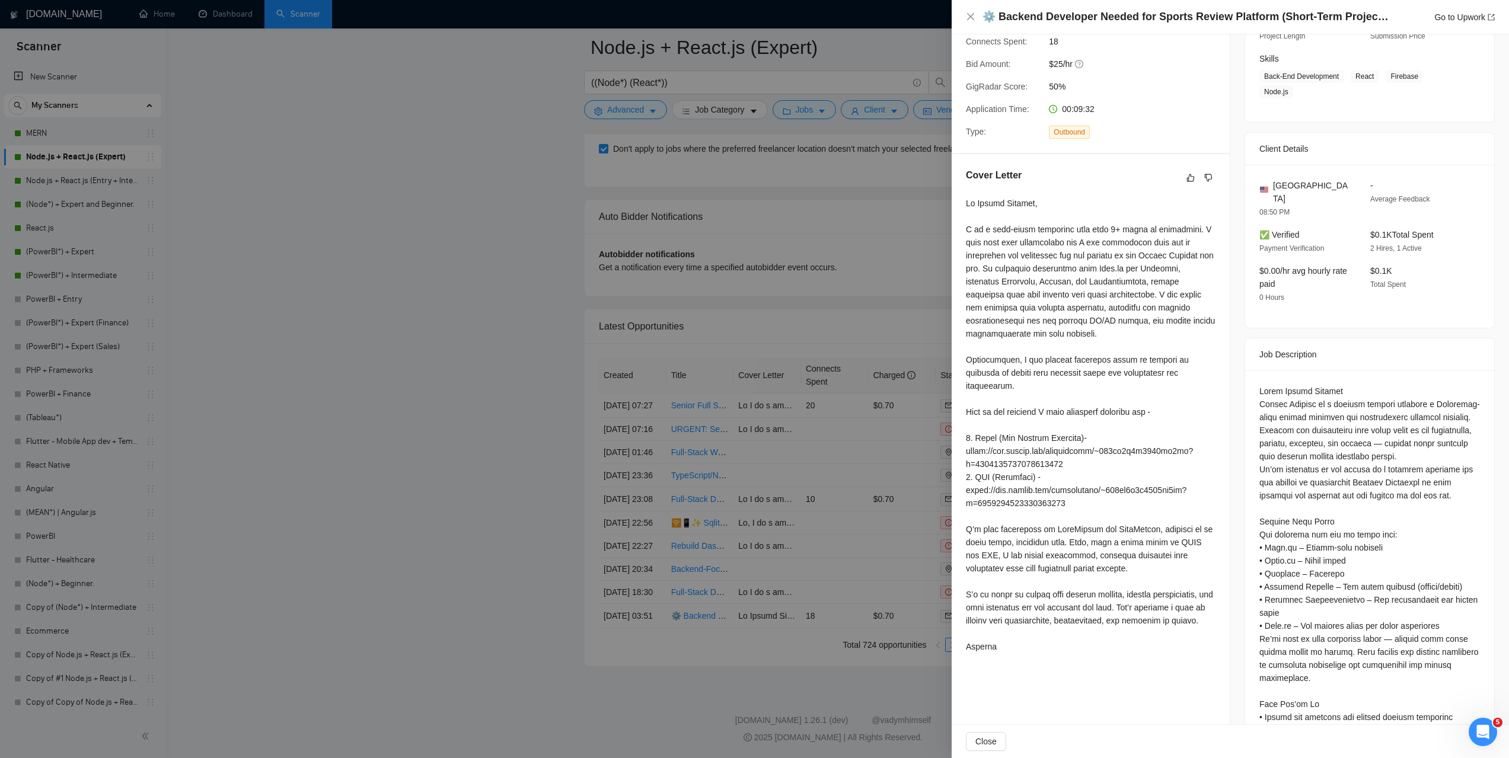
click at [443, 236] on div at bounding box center [754, 379] width 1509 height 758
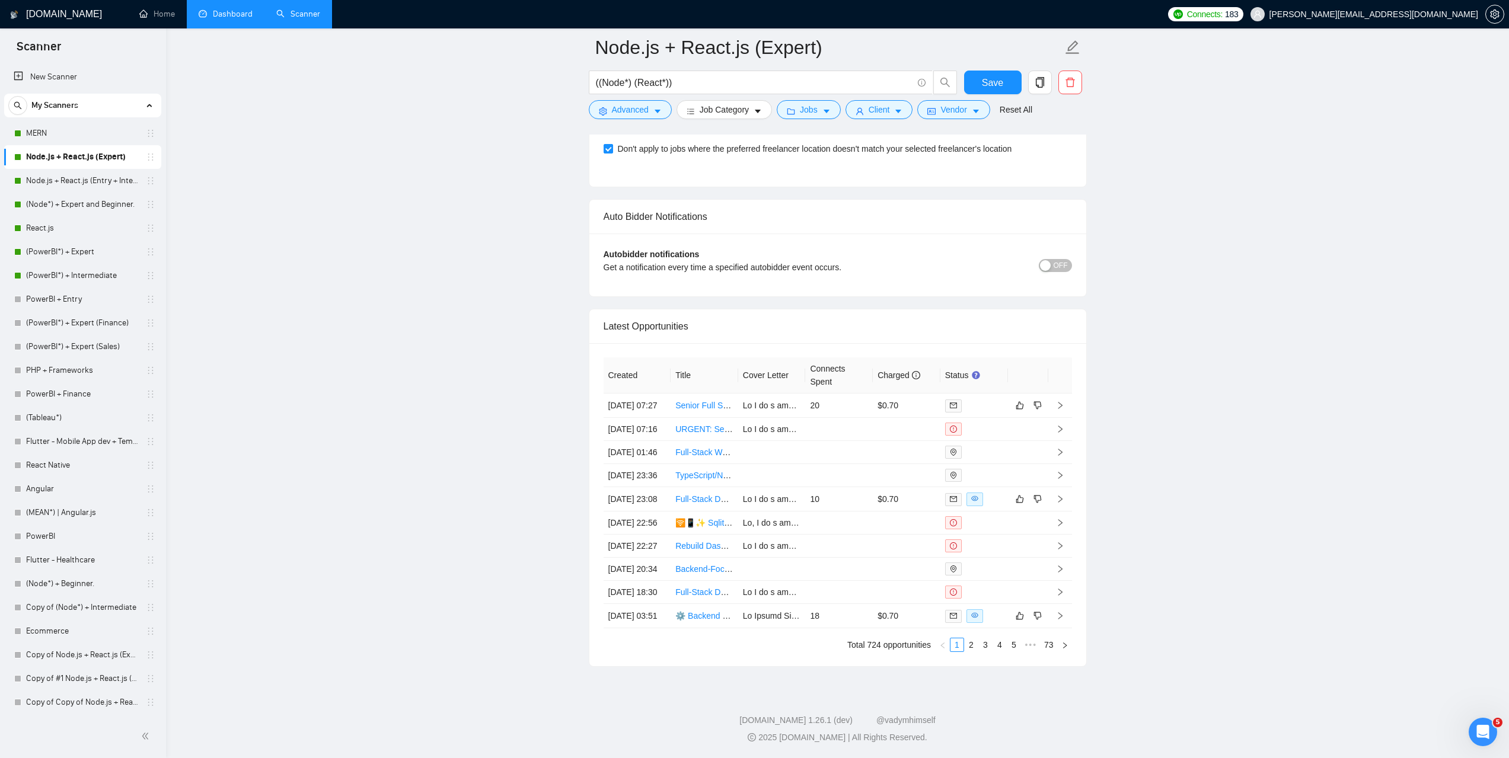
click at [240, 19] on link "Dashboard" at bounding box center [226, 14] width 54 height 10
